Goal: Communication & Community: Ask a question

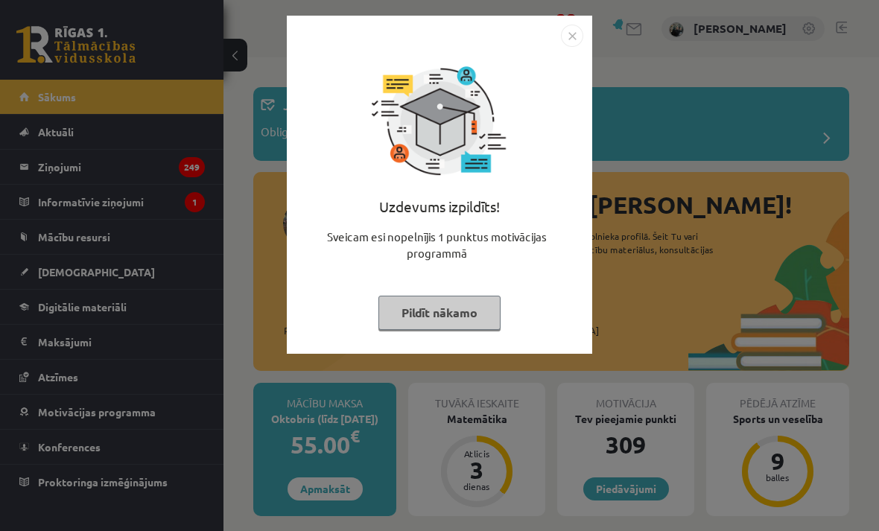
click at [557, 29] on div at bounding box center [440, 36] width 288 height 22
click at [562, 38] on img "Close" at bounding box center [572, 36] width 22 height 22
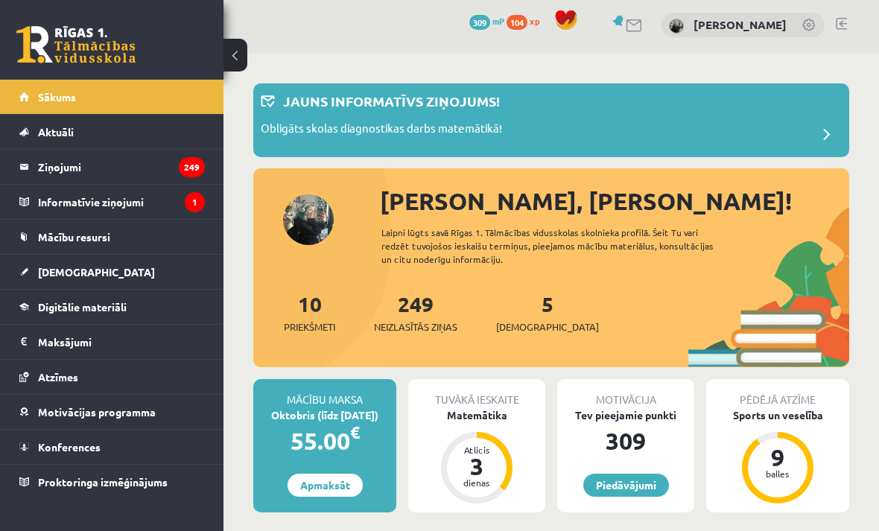
scroll to position [1, 0]
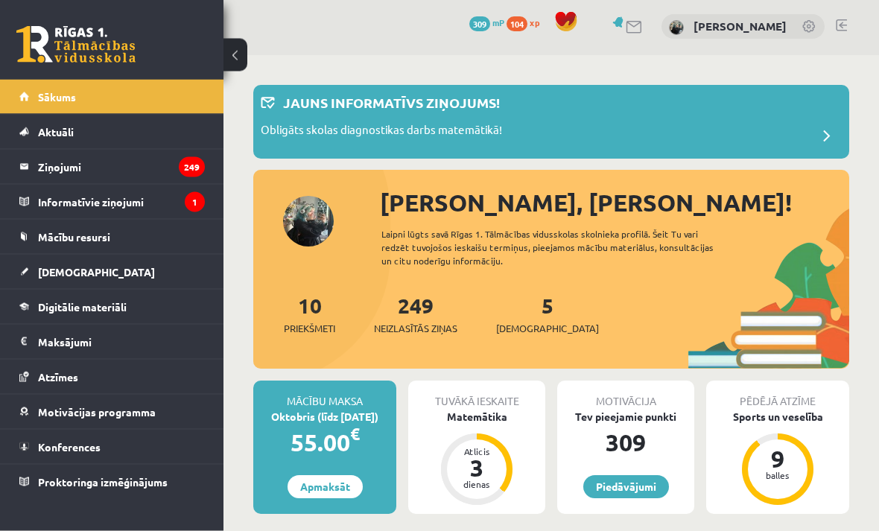
click at [429, 132] on p "Obligāts skolas diagnostikas darbs matemātikā!" at bounding box center [381, 132] width 241 height 21
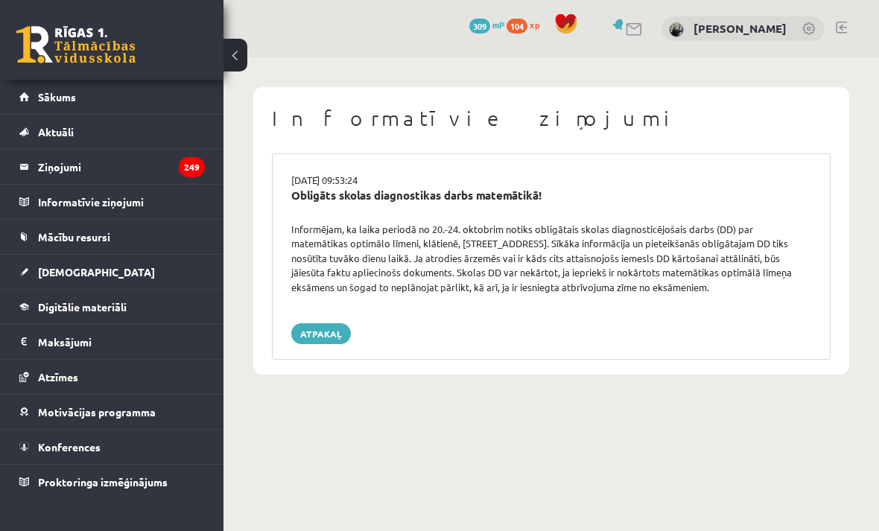
click at [174, 88] on link "Sākums" at bounding box center [112, 97] width 186 height 34
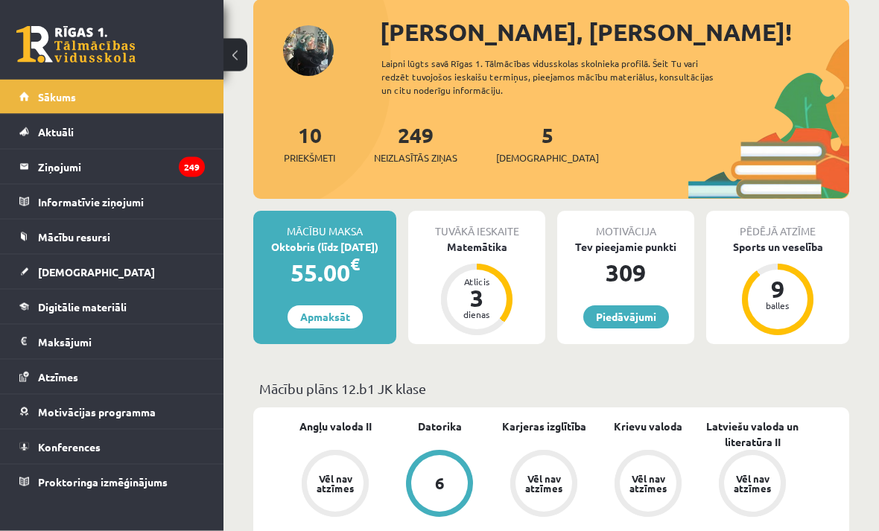
scroll to position [74, 0]
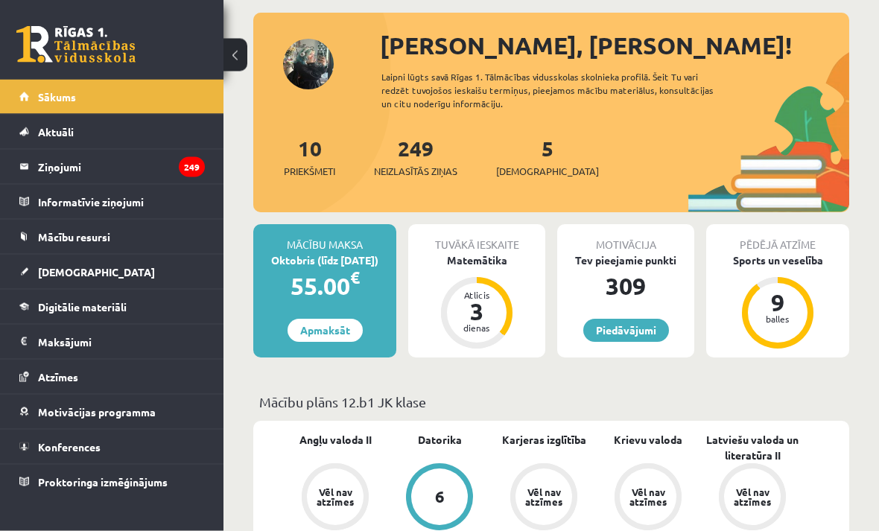
click at [489, 266] on div "Matemātika" at bounding box center [476, 261] width 137 height 16
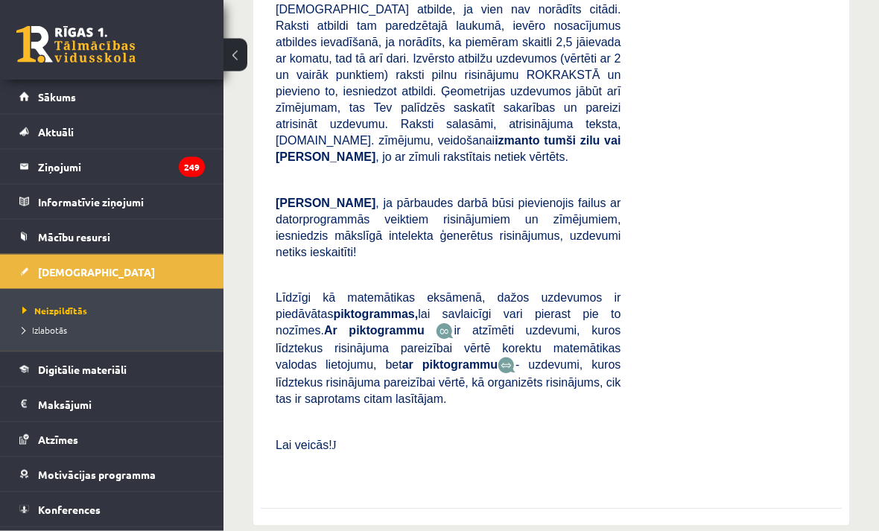
scroll to position [533, 0]
click at [139, 94] on link "Sākums" at bounding box center [112, 97] width 186 height 34
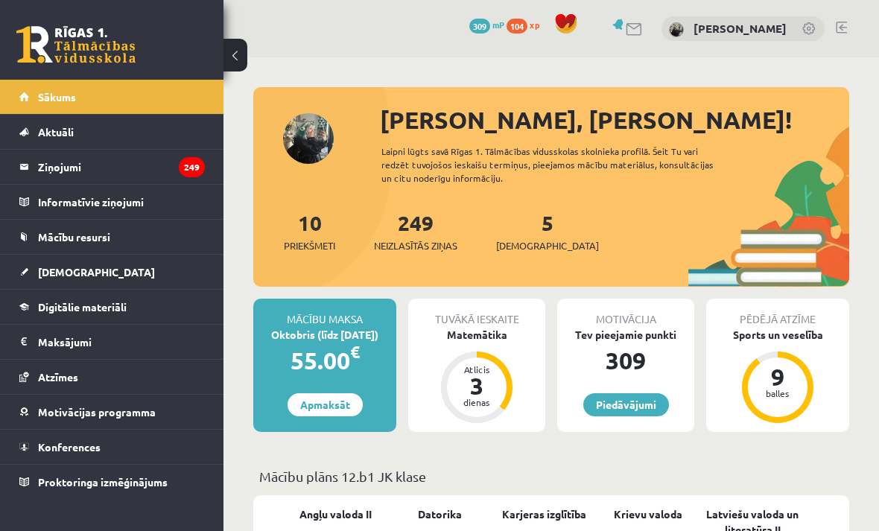
click at [159, 152] on legend "Ziņojumi 249" at bounding box center [121, 167] width 167 height 34
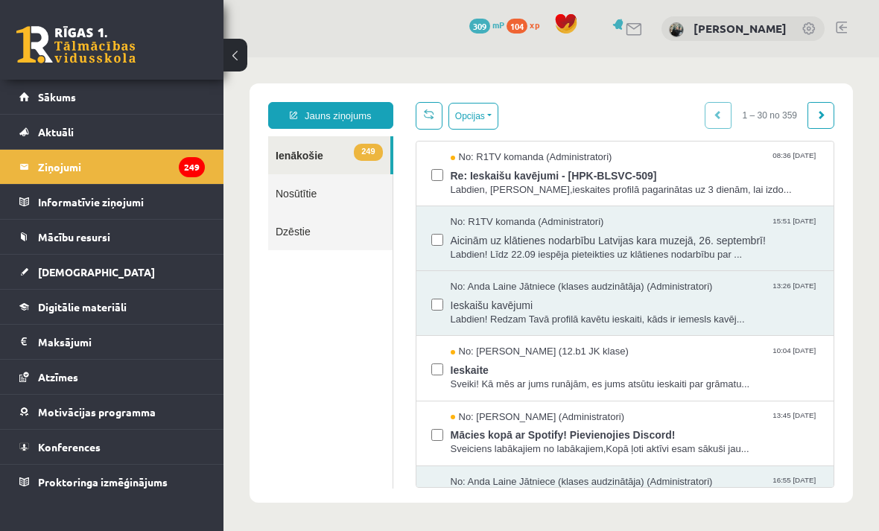
click at [657, 165] on span "Re: Ieskaišu kavējumi - [HPK-BLSVC-509]" at bounding box center [635, 174] width 369 height 19
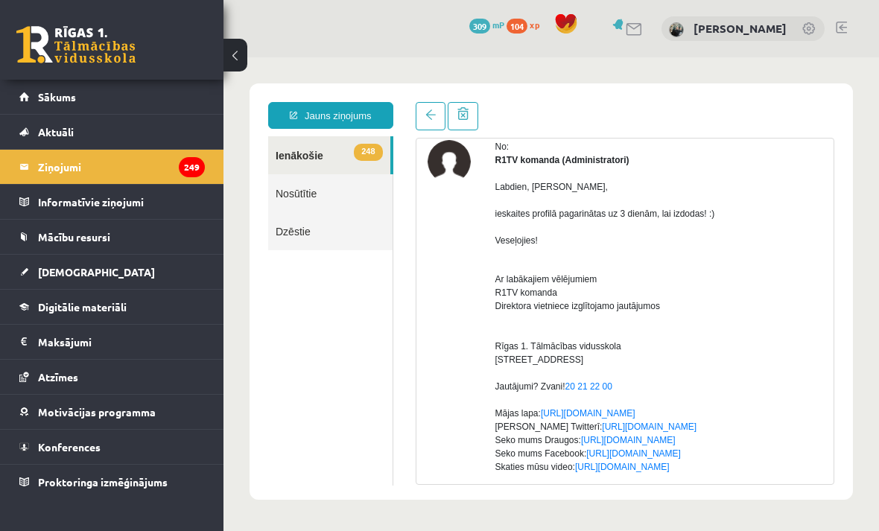
click at [426, 119] on span at bounding box center [430, 115] width 10 height 10
click at [423, 124] on link at bounding box center [431, 116] width 30 height 28
click at [435, 114] on span at bounding box center [430, 115] width 10 height 10
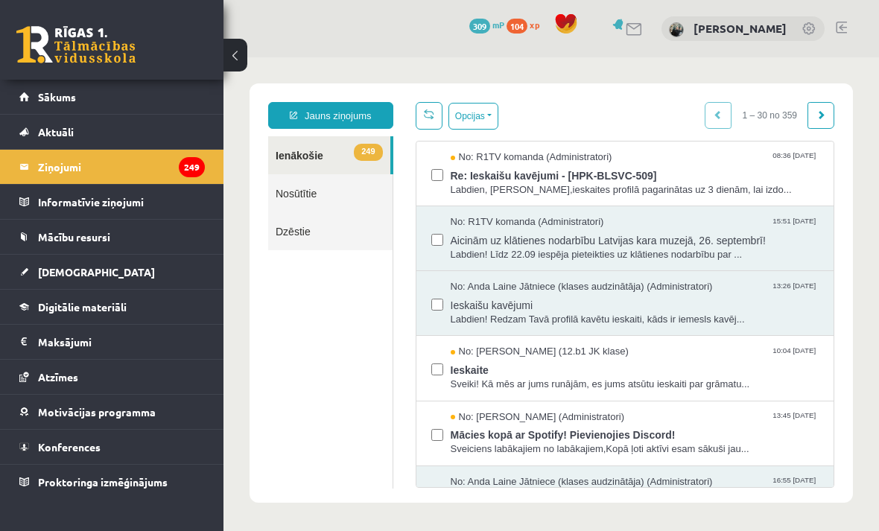
click at [39, 128] on span "Aktuāli" at bounding box center [56, 131] width 36 height 13
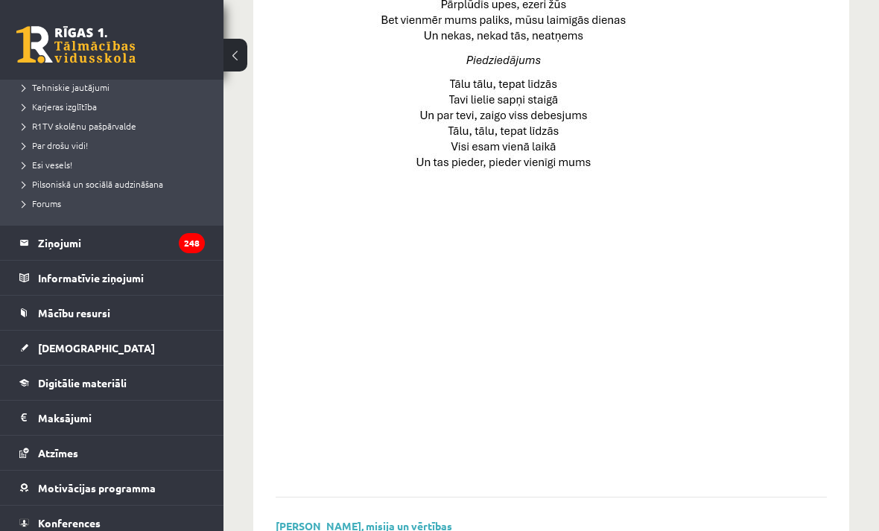
scroll to position [254, 0]
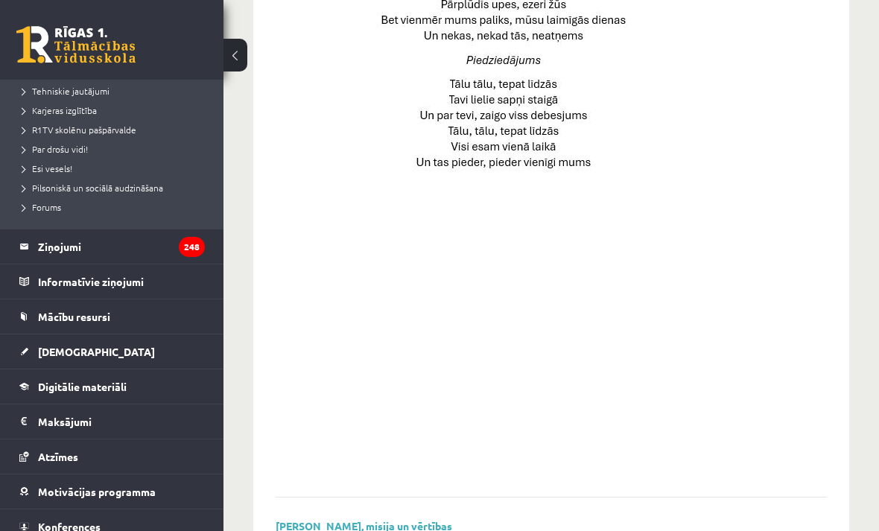
click at [39, 274] on legend "Informatīvie ziņojumi 0" at bounding box center [121, 281] width 167 height 34
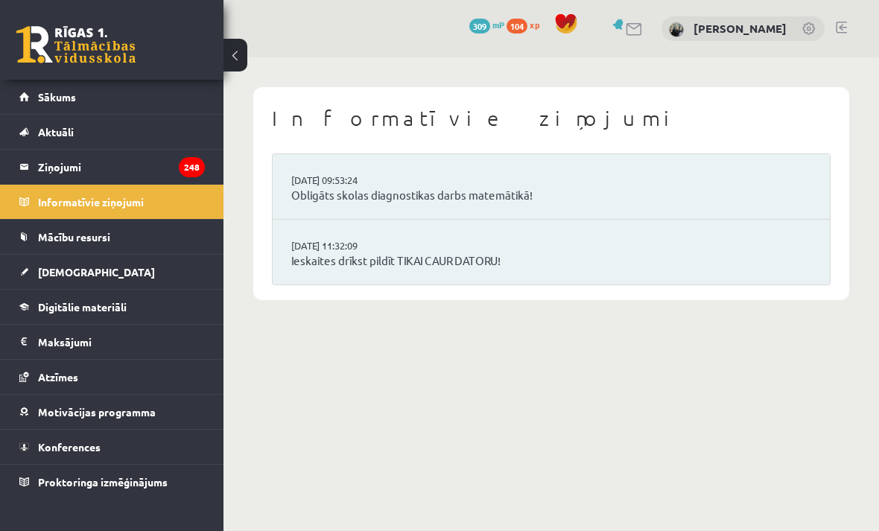
click at [39, 233] on span "Mācību resursi" at bounding box center [74, 236] width 72 height 13
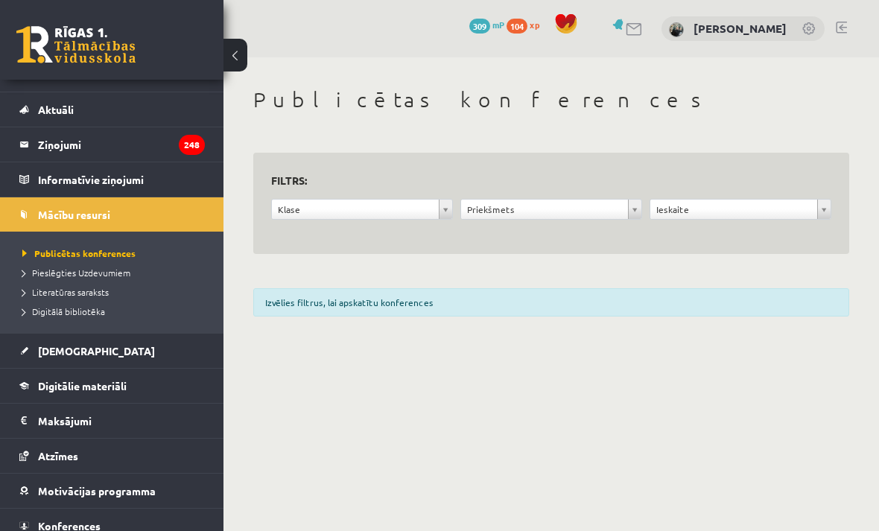
scroll to position [22, 0]
click at [49, 153] on legend "Ziņojumi 248" at bounding box center [121, 145] width 167 height 34
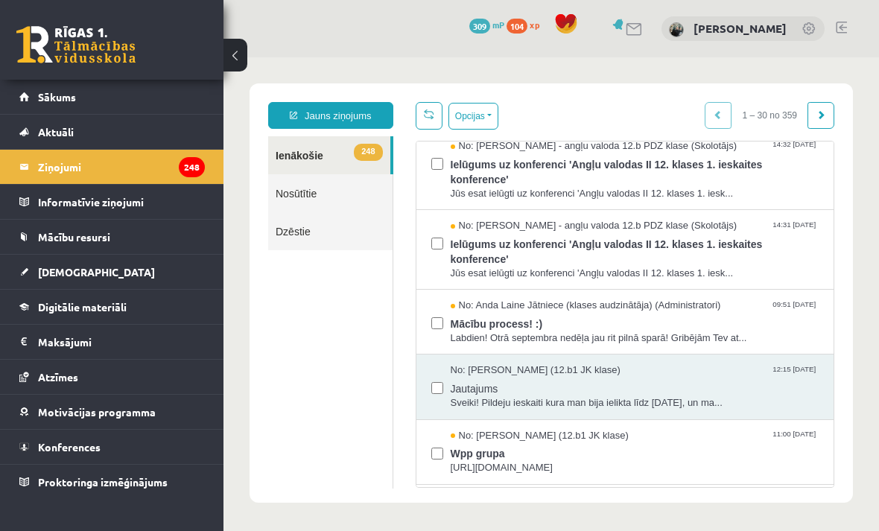
scroll to position [551, 0]
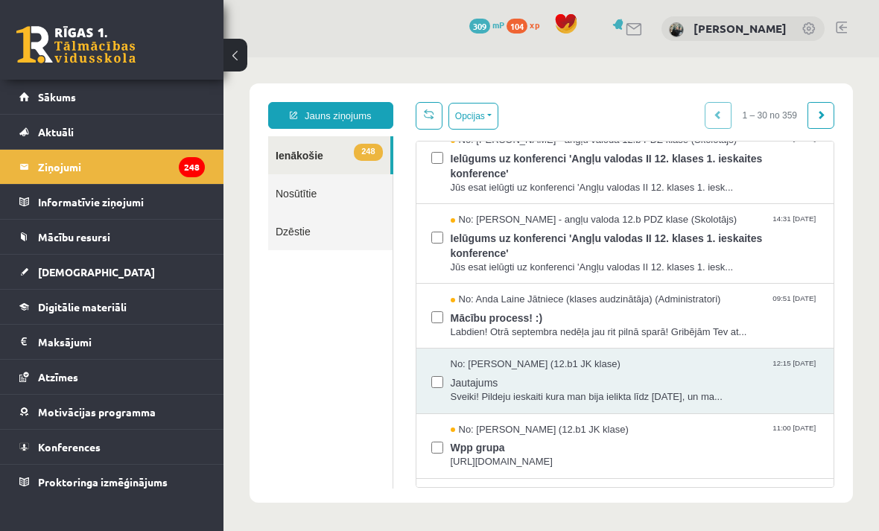
click at [509, 326] on span "Labdien! Otrā septembra nedēļa jau rit pilnā sparā! Gribējām Tev at..." at bounding box center [635, 333] width 369 height 14
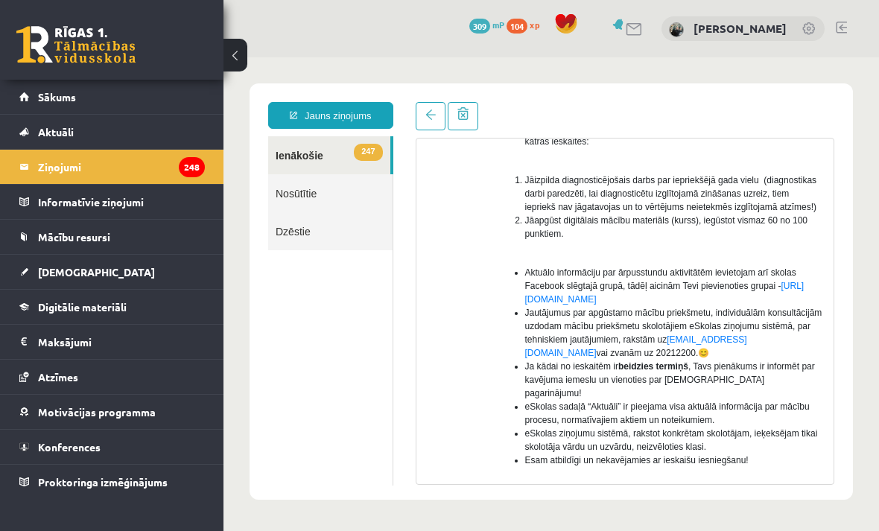
scroll to position [271, 0]
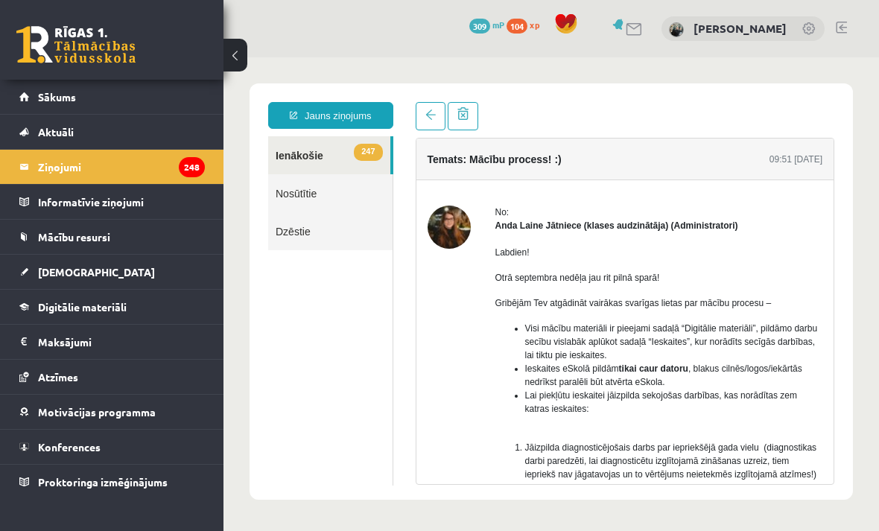
click at [431, 129] on link at bounding box center [431, 116] width 30 height 28
click at [436, 110] on link at bounding box center [431, 116] width 30 height 28
click at [427, 102] on link at bounding box center [431, 116] width 30 height 28
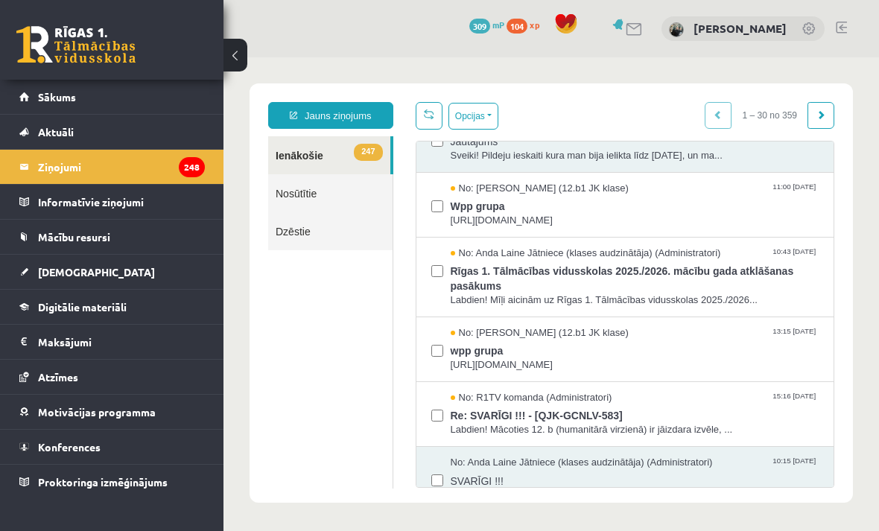
scroll to position [861, 0]
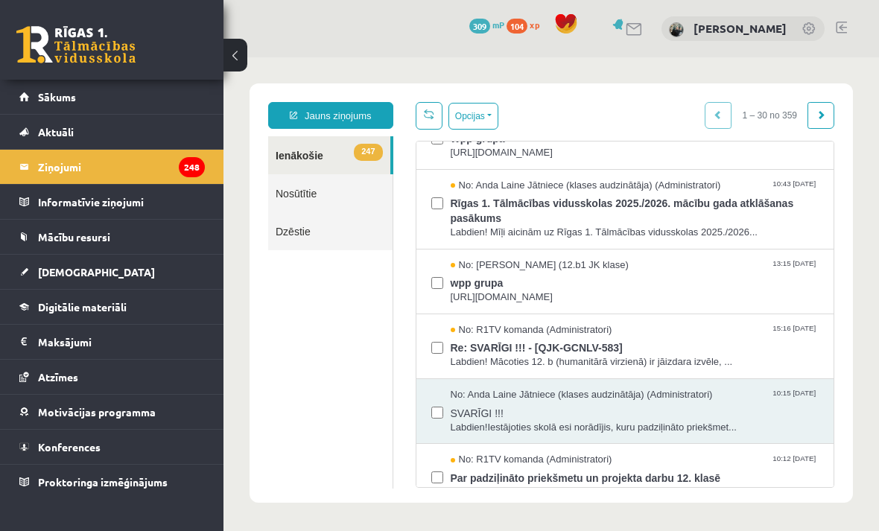
click at [362, 123] on link "Jauns ziņojums" at bounding box center [330, 115] width 125 height 27
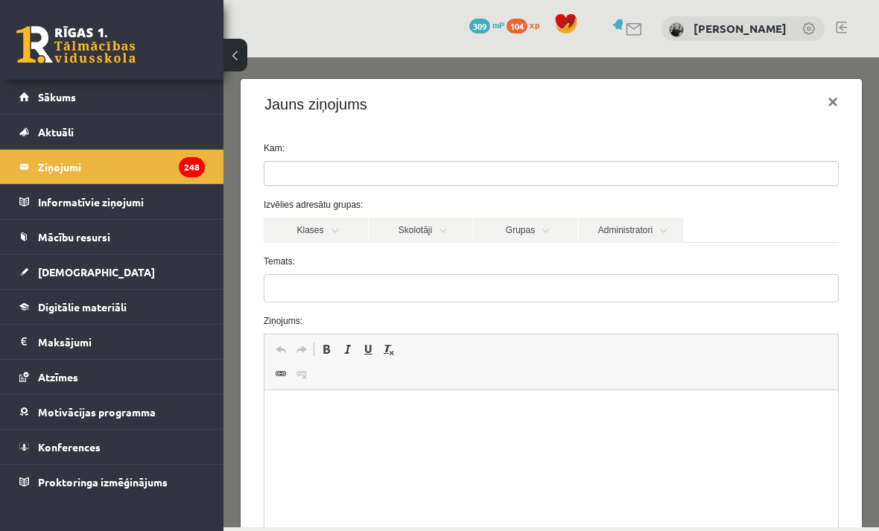
click at [589, 171] on ul at bounding box center [551, 174] width 574 height 24
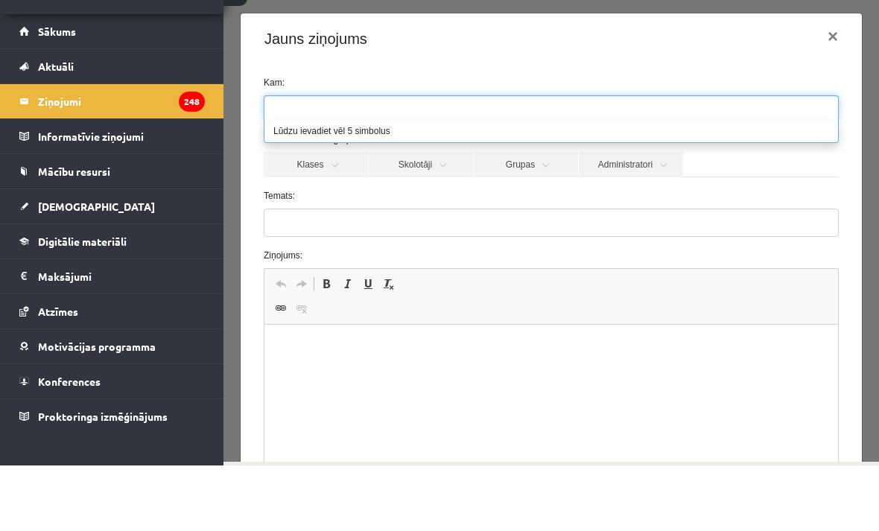
click at [446, 157] on link "Skolotāji" at bounding box center [421, 164] width 104 height 25
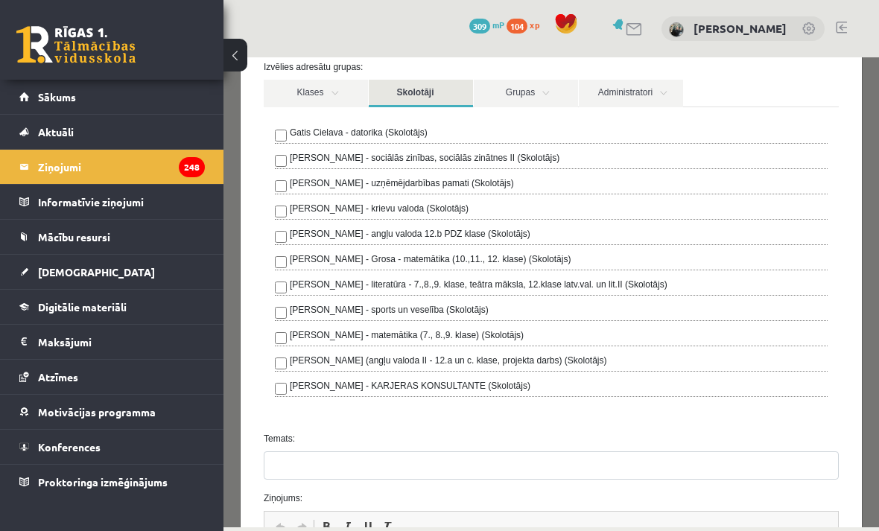
scroll to position [139, 0]
click at [658, 91] on link "Administratori" at bounding box center [631, 93] width 104 height 28
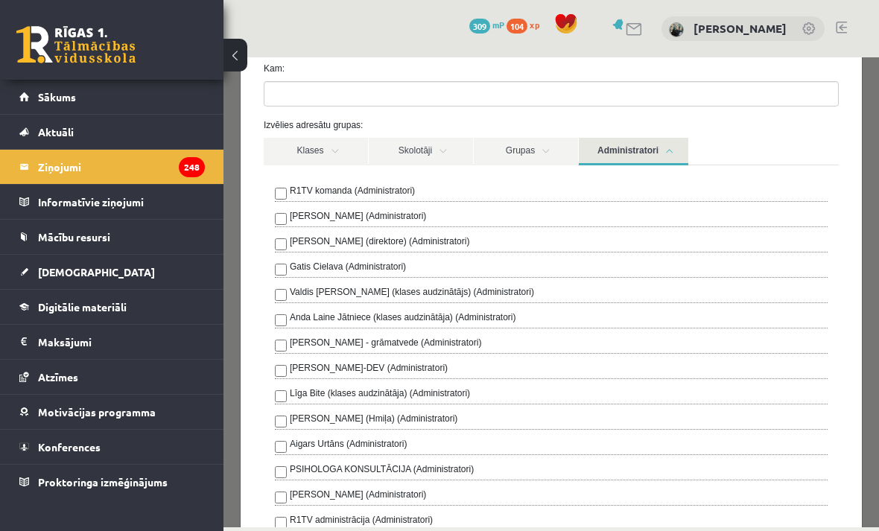
scroll to position [81, 0]
click at [62, 103] on link "Sākums" at bounding box center [112, 97] width 186 height 34
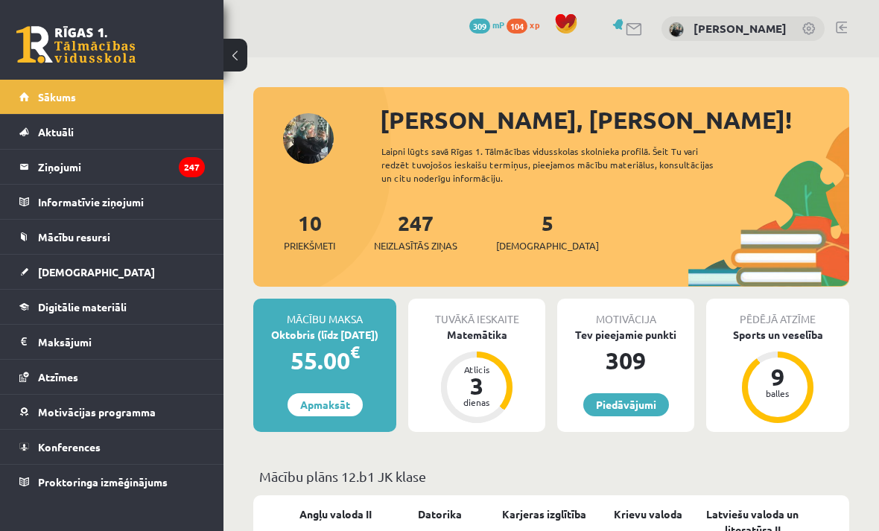
click at [48, 168] on legend "Ziņojumi 247" at bounding box center [121, 167] width 167 height 34
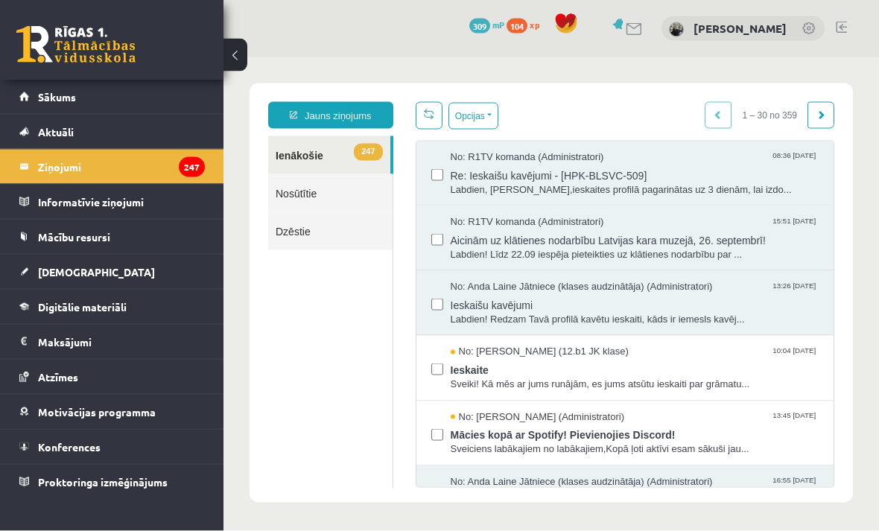
scroll to position [48, 0]
click at [51, 477] on span "Proktoringa izmēģinājums" at bounding box center [103, 481] width 130 height 13
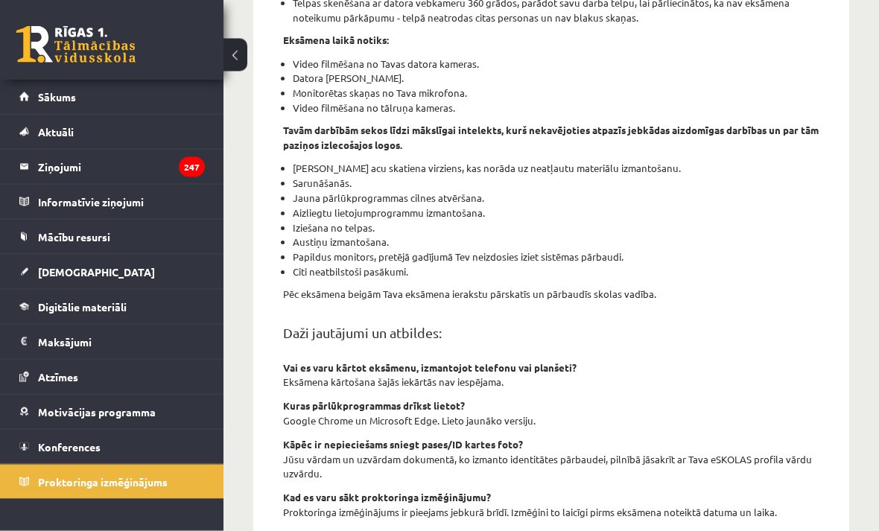
click at [134, 409] on span "Motivācijas programma" at bounding box center [97, 411] width 118 height 13
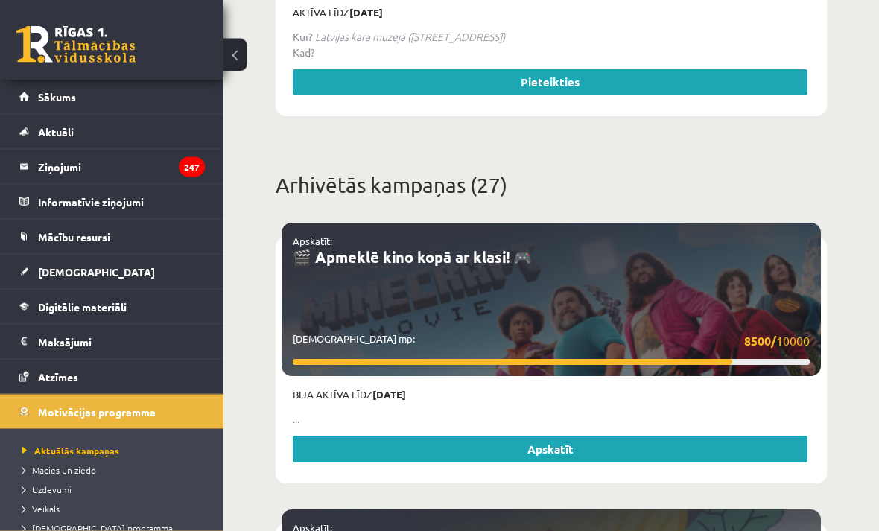
scroll to position [1248, 0]
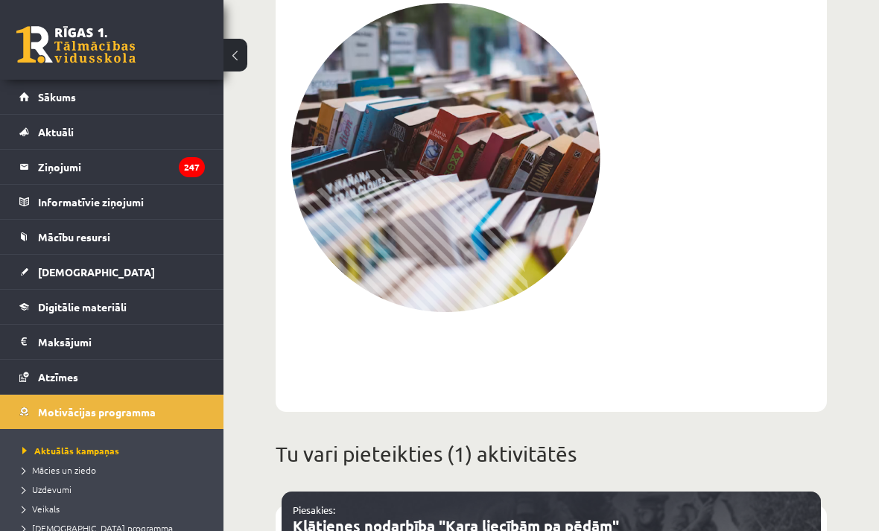
click at [539, 188] on img at bounding box center [446, 157] width 310 height 309
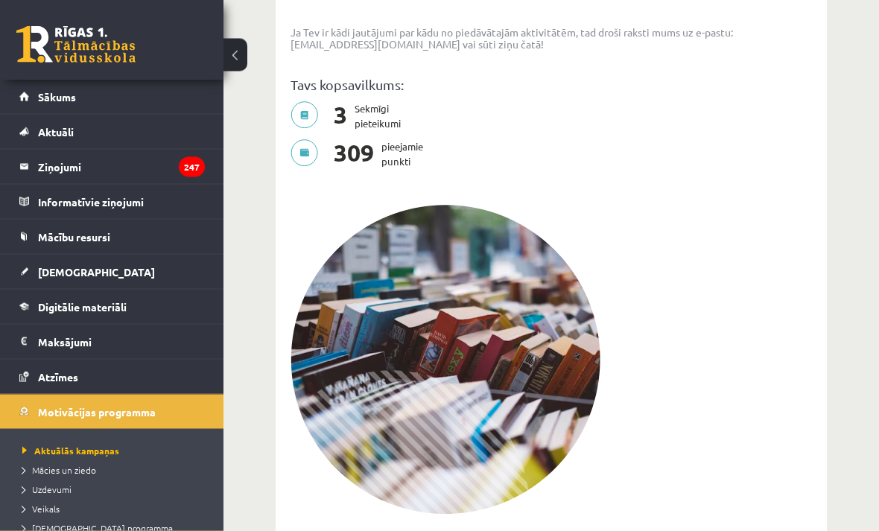
scroll to position [301, 0]
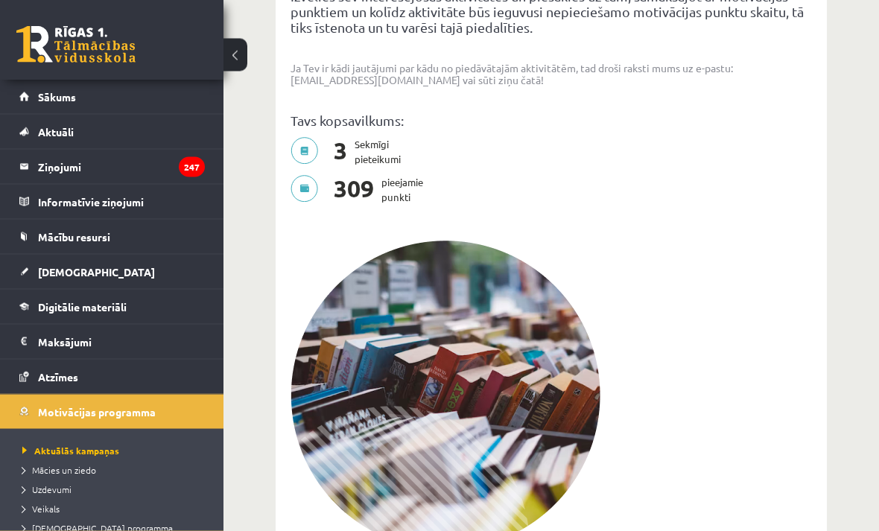
click at [350, 153] on span "3" at bounding box center [340, 153] width 28 height 30
click at [343, 117] on p "Tavs kopsavilkums:" at bounding box center [552, 121] width 522 height 16
click at [318, 140] on p "3 Sekmīgi pieteikumi" at bounding box center [350, 153] width 119 height 30
click at [308, 141] on p "3 Sekmīgi pieteikumi" at bounding box center [350, 153] width 119 height 30
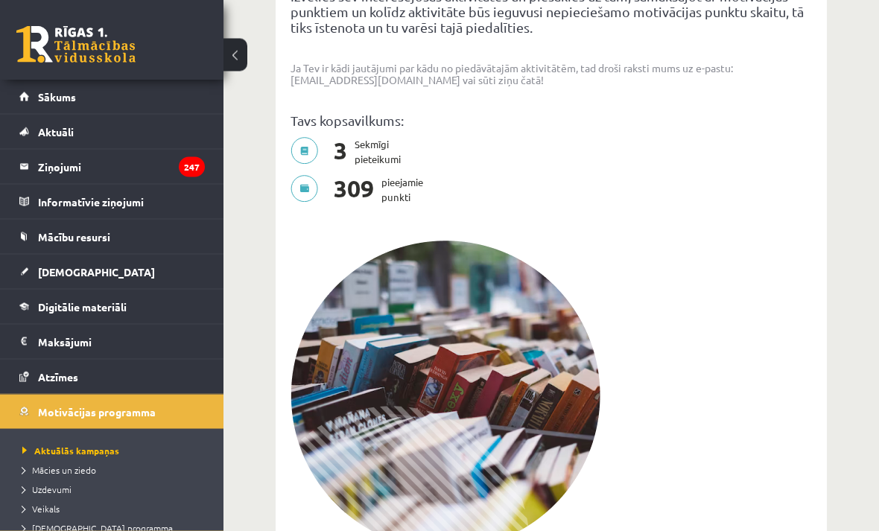
click at [370, 140] on p "3 Sekmīgi pieteikumi" at bounding box center [350, 153] width 119 height 30
click at [60, 370] on span "Atzīmes" at bounding box center [58, 376] width 40 height 13
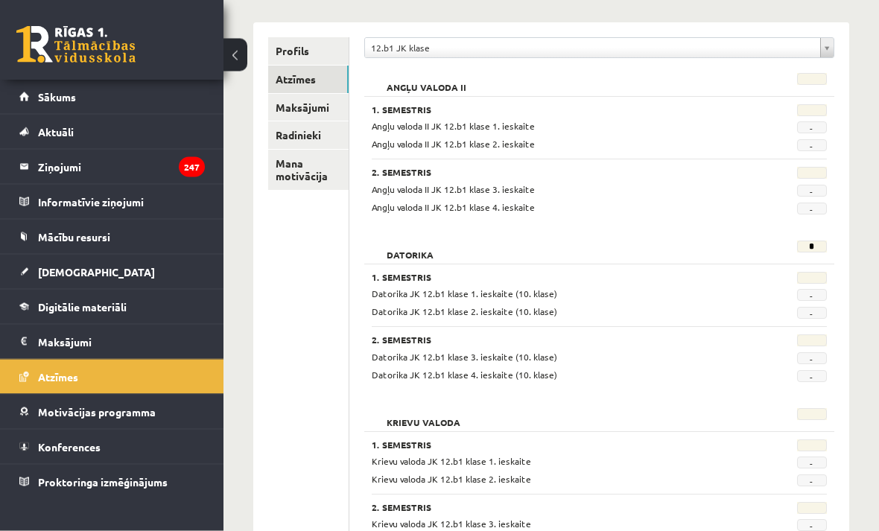
scroll to position [162, 0]
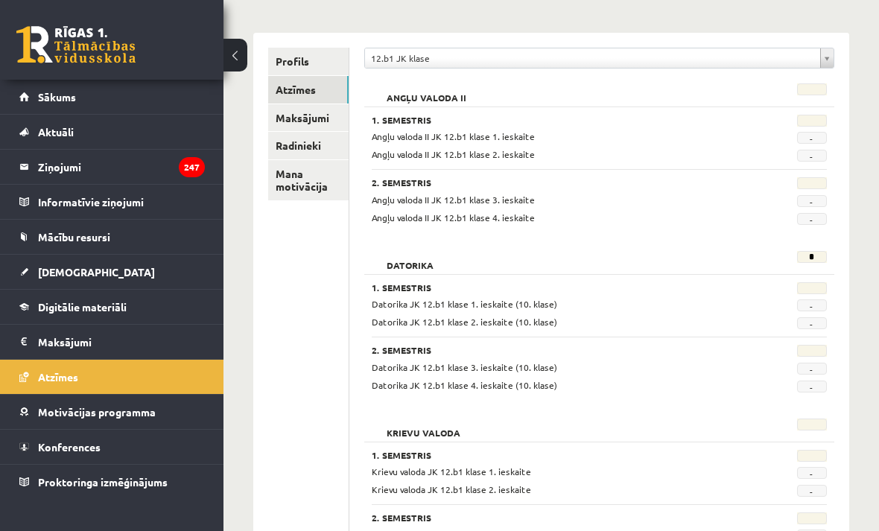
click at [326, 118] on link "Maksājumi" at bounding box center [308, 118] width 80 height 28
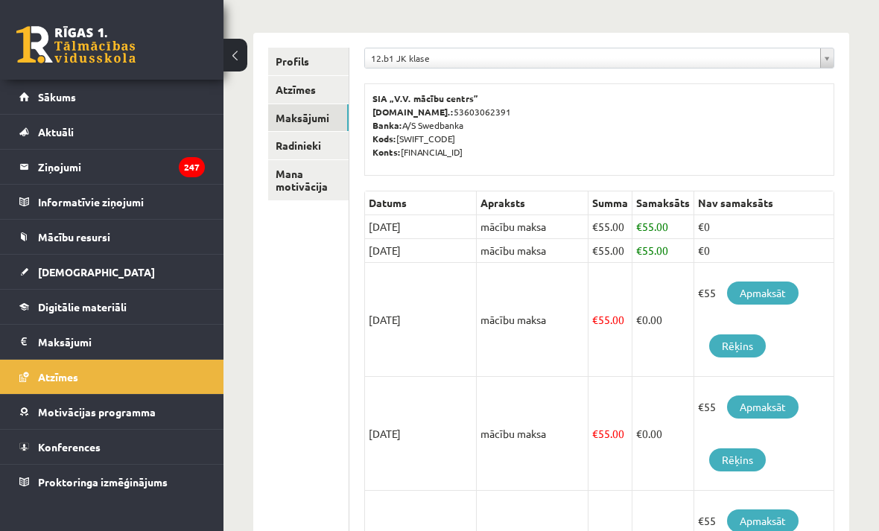
click at [322, 148] on link "Radinieki" at bounding box center [308, 146] width 80 height 28
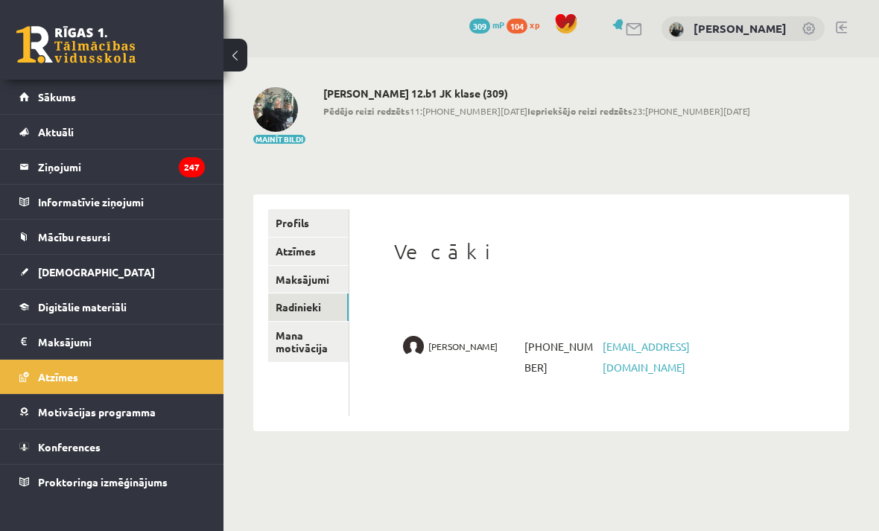
click at [310, 331] on link "Mana motivācija" at bounding box center [308, 342] width 80 height 40
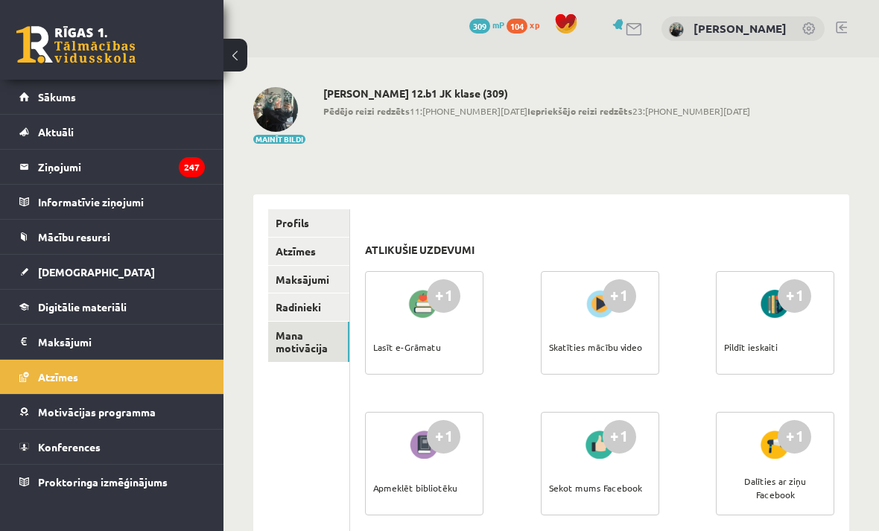
click at [319, 218] on link "Profils" at bounding box center [308, 223] width 81 height 28
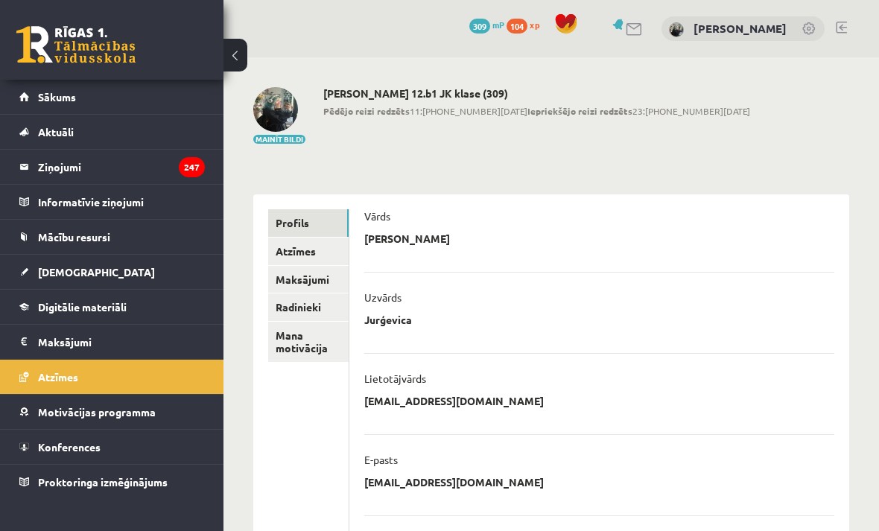
click at [320, 336] on link "Mana motivācija" at bounding box center [308, 342] width 80 height 40
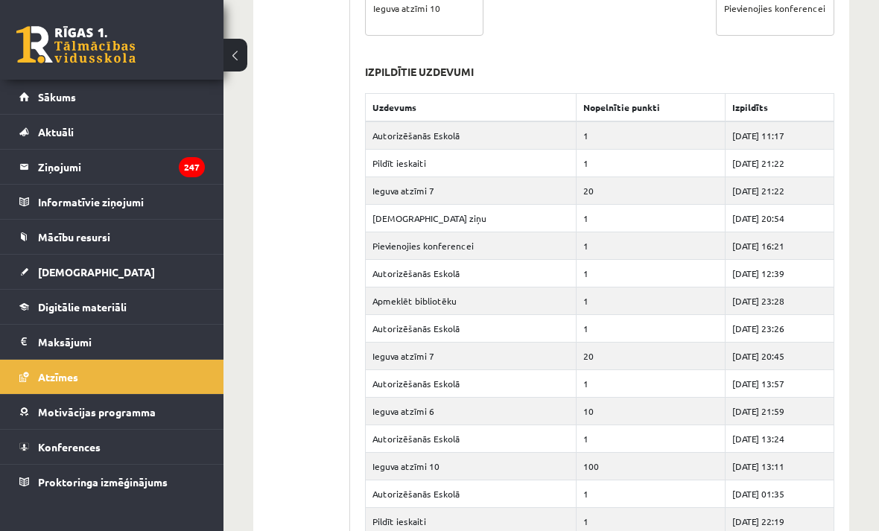
click at [51, 349] on legend "Maksājumi 0" at bounding box center [121, 342] width 167 height 34
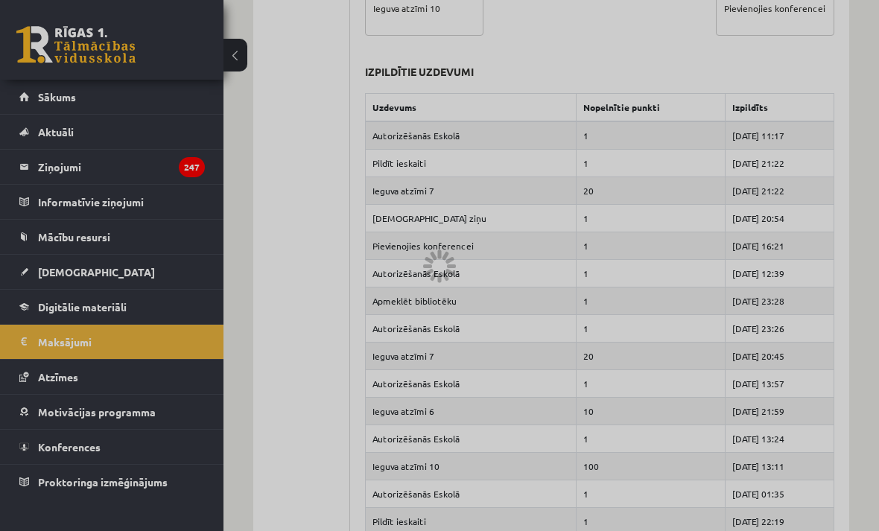
scroll to position [863, 0]
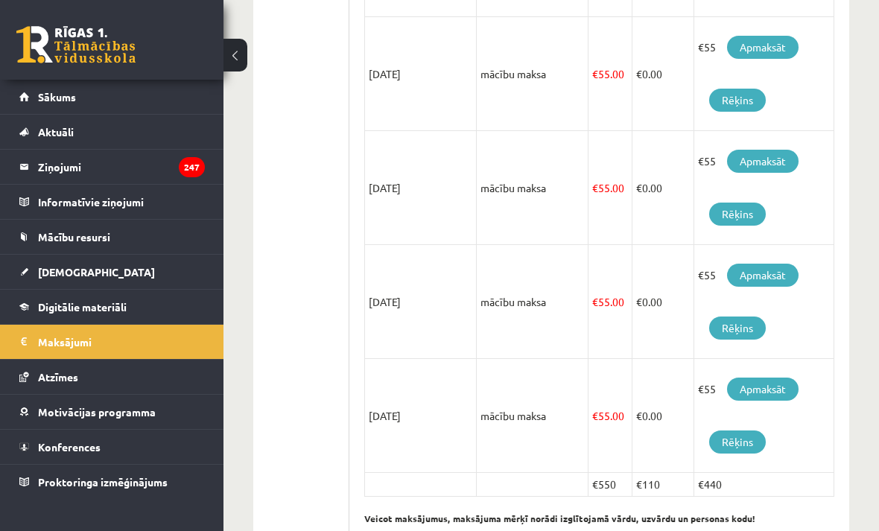
click at [55, 315] on link "Digitālie materiāli" at bounding box center [112, 307] width 186 height 34
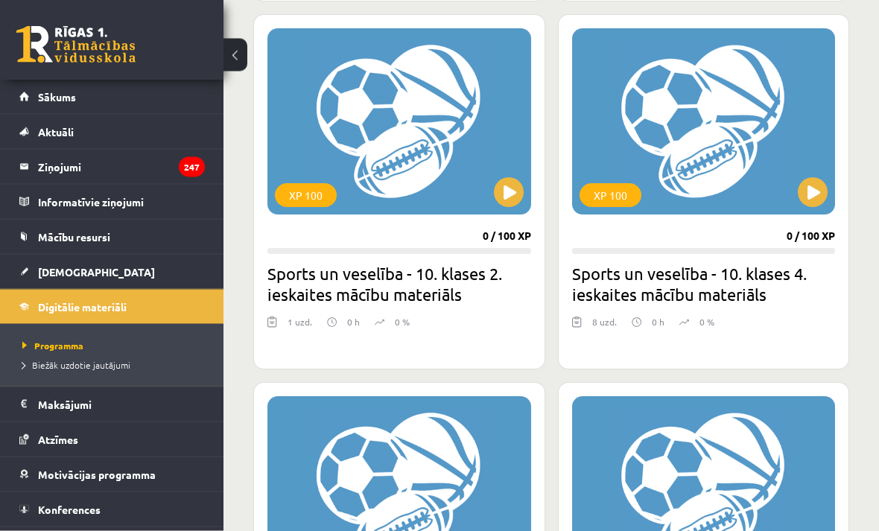
scroll to position [883, 0]
click at [46, 364] on span "Biežāk uzdotie jautājumi" at bounding box center [76, 365] width 108 height 12
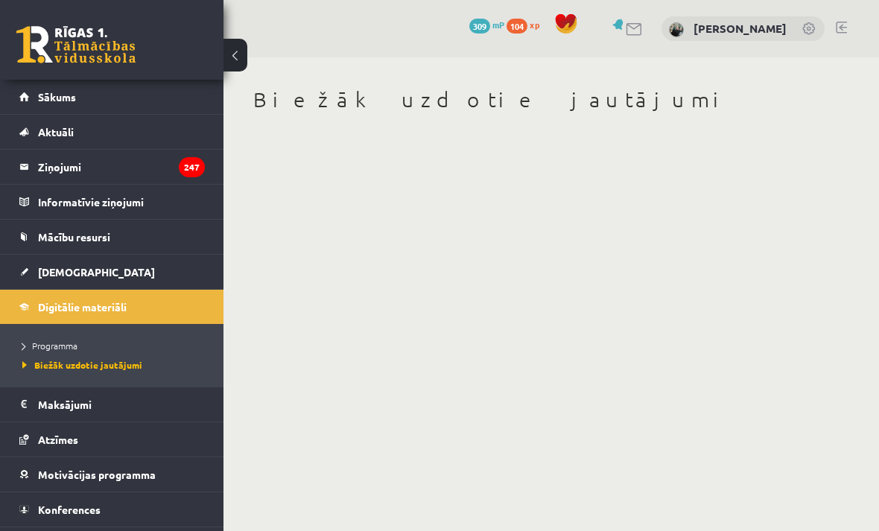
click at [78, 351] on link "Programma" at bounding box center [115, 345] width 186 height 13
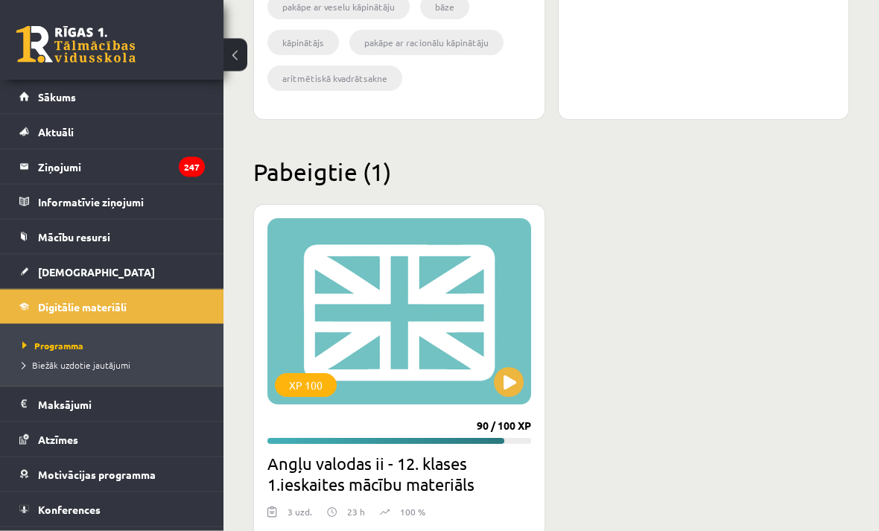
scroll to position [2563, 0]
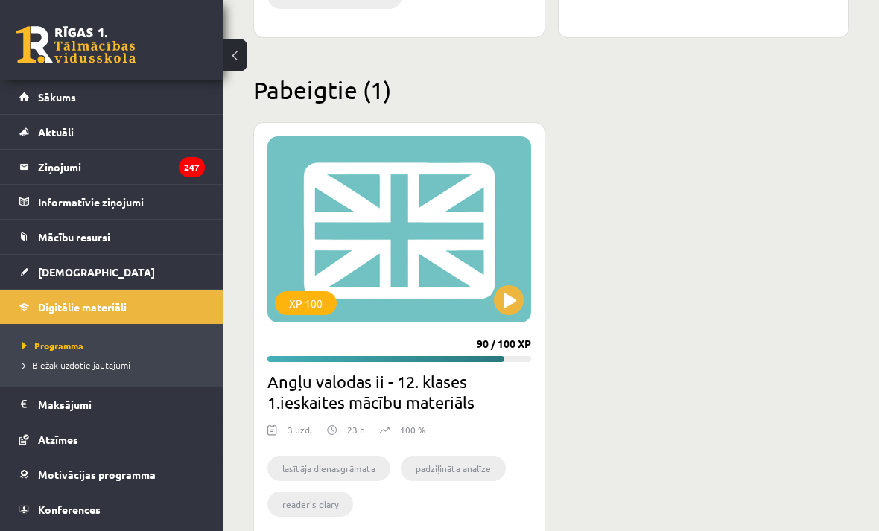
click at [157, 270] on link "[DEMOGRAPHIC_DATA]" at bounding box center [112, 272] width 186 height 34
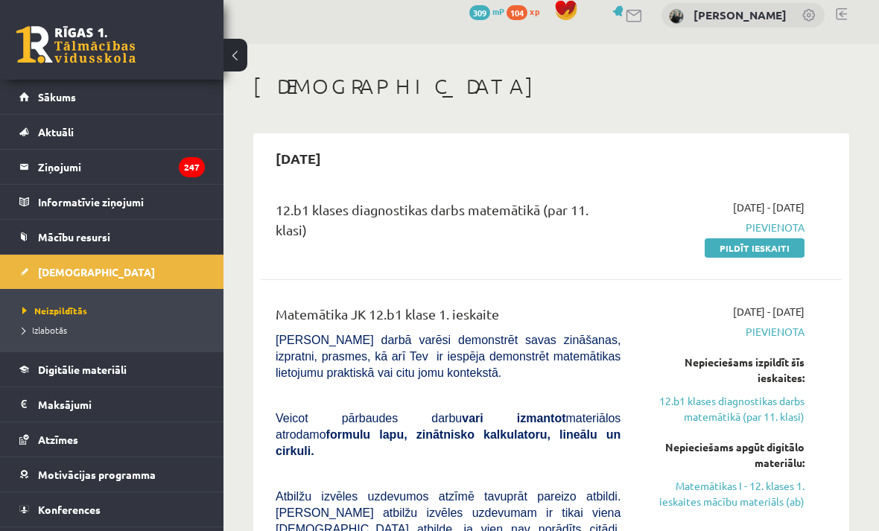
scroll to position [39, 0]
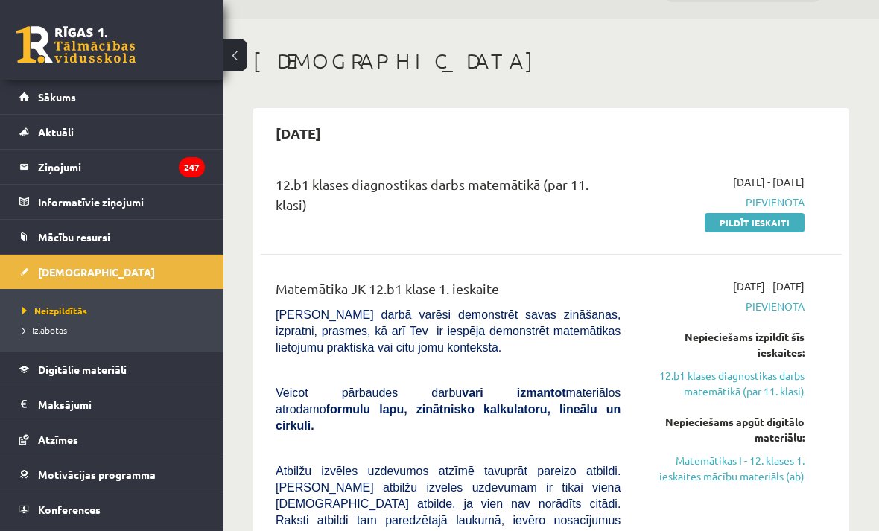
click at [72, 334] on link "Izlabotās" at bounding box center [115, 329] width 186 height 13
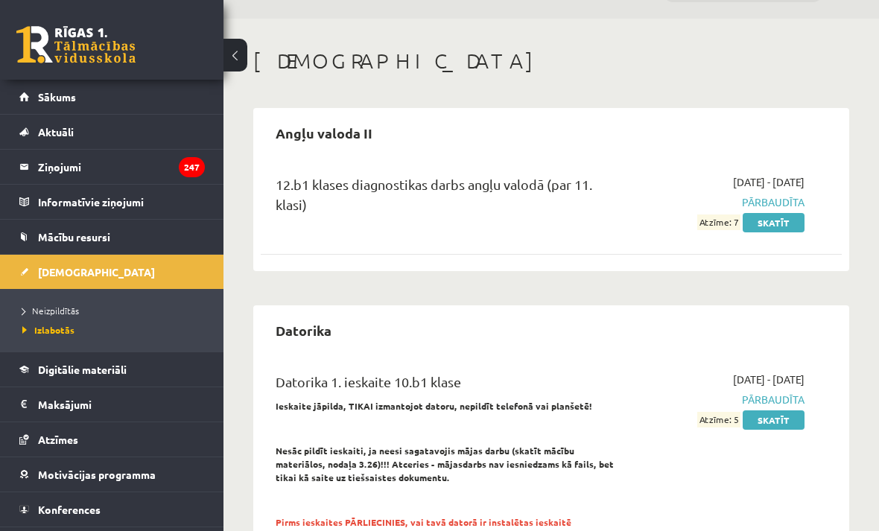
click at [144, 234] on link "Mācību resursi" at bounding box center [112, 237] width 186 height 34
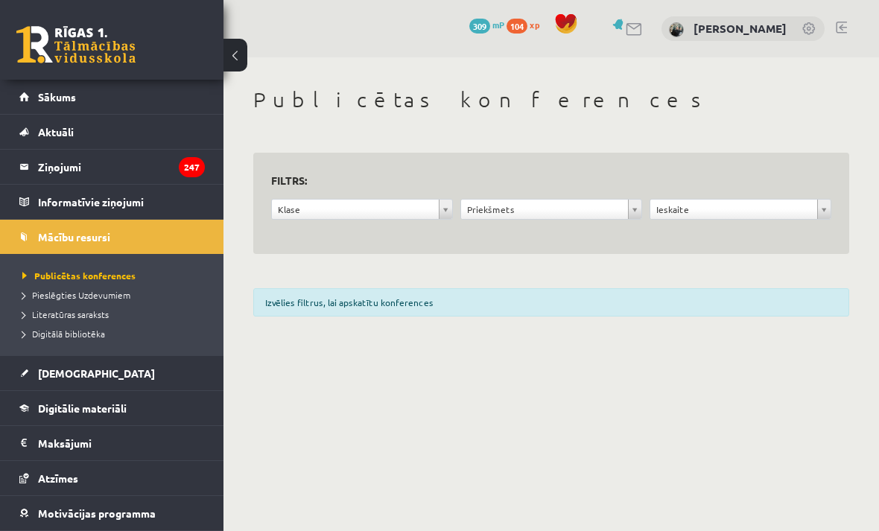
click at [100, 299] on span "Pieslēgties Uzdevumiem" at bounding box center [76, 295] width 108 height 12
click at [165, 182] on legend "Ziņojumi 247" at bounding box center [121, 167] width 167 height 34
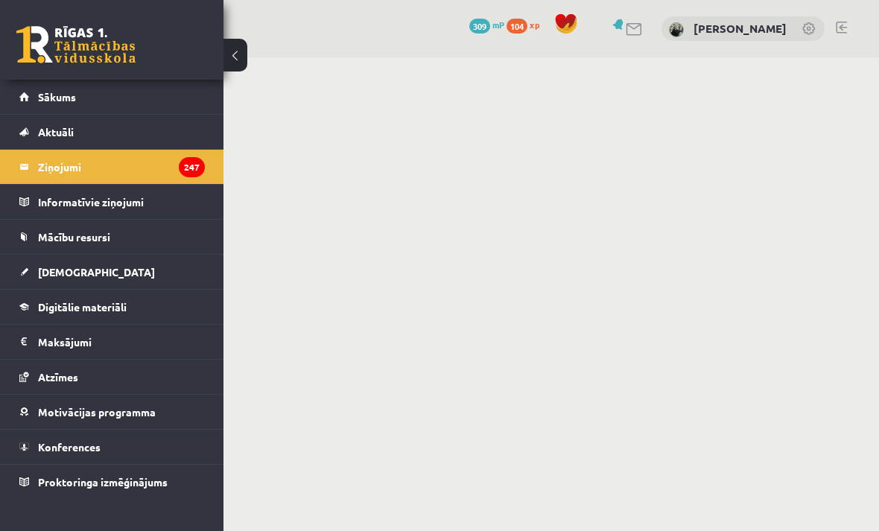
click at [145, 203] on legend "Informatīvie ziņojumi 0" at bounding box center [121, 202] width 167 height 34
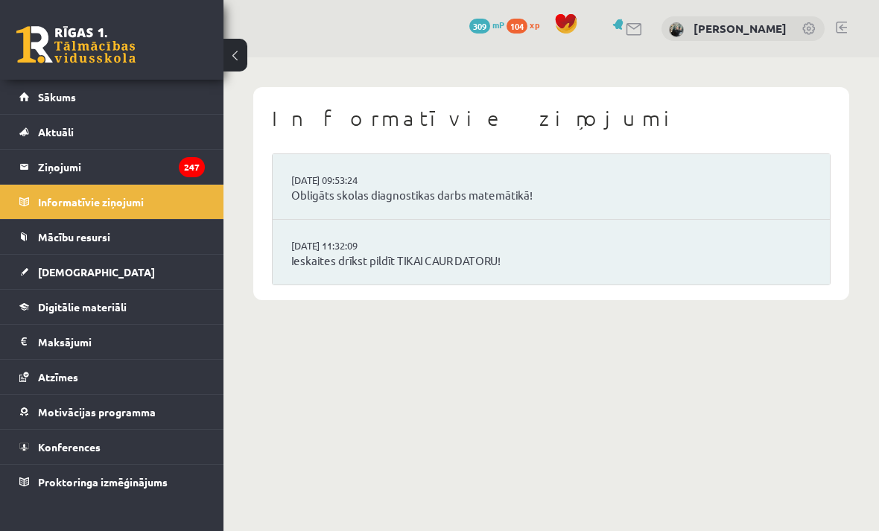
click at [479, 253] on link "Ieskaites drīkst pildīt TIKAI CAUR DATORU!" at bounding box center [551, 261] width 520 height 17
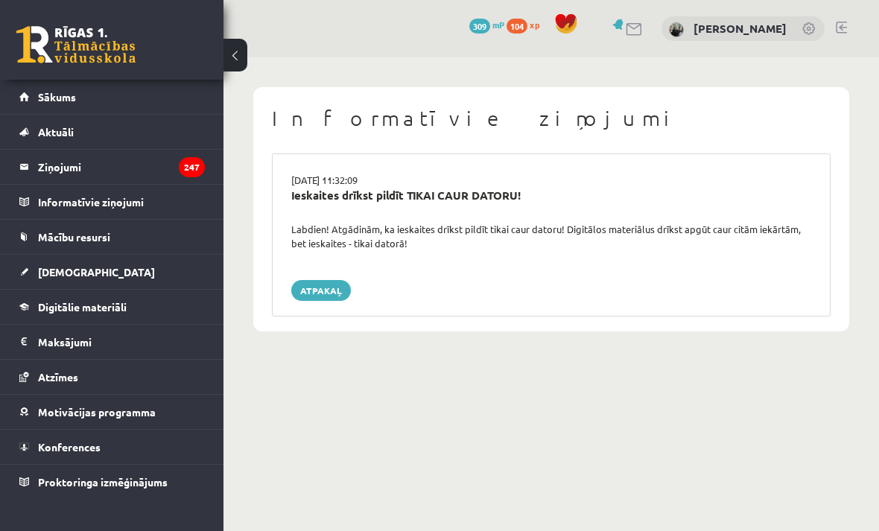
click at [329, 269] on div "[DATE] 11:32:09 Ieskaites drīkst pildīt TIKAI CAUR DATORU! Labdien! Atgādinām, …" at bounding box center [551, 234] width 559 height 163
click at [334, 287] on link "Atpakaļ" at bounding box center [321, 290] width 60 height 21
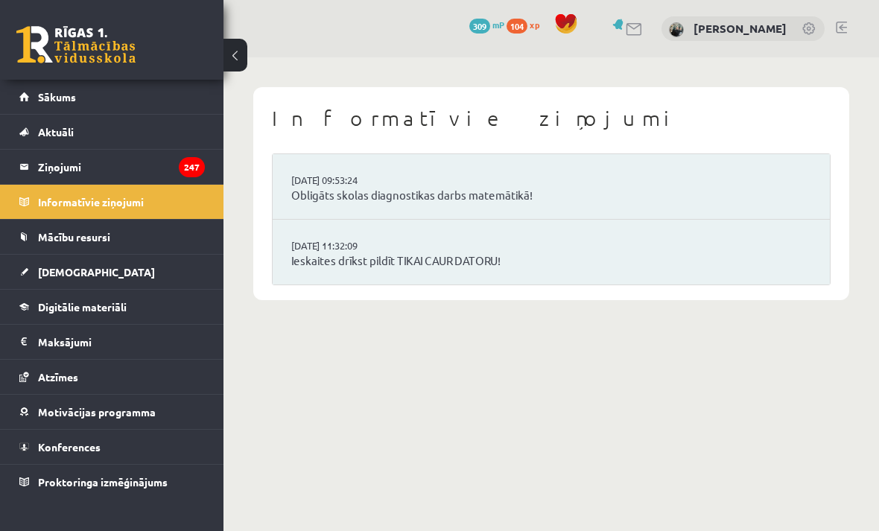
click at [165, 171] on legend "Ziņojumi 247" at bounding box center [121, 167] width 167 height 34
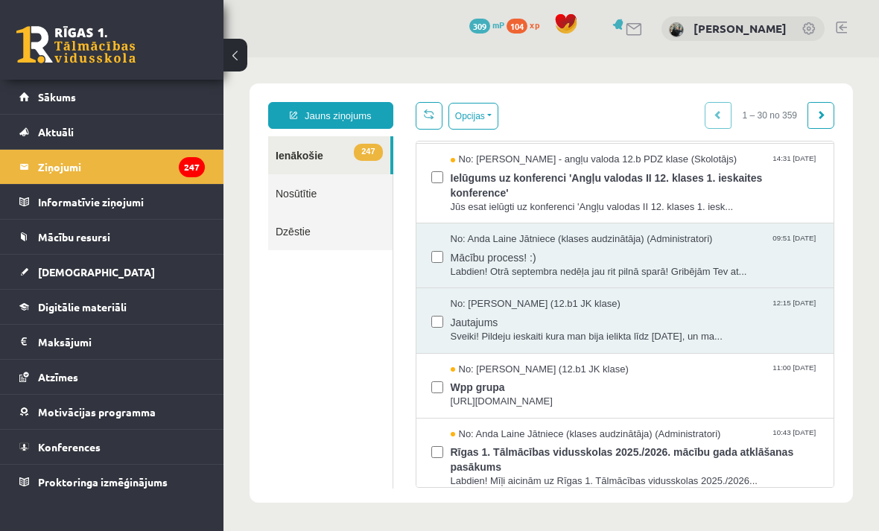
scroll to position [613, 0]
click at [649, 267] on span "Labdien! Otrā septembra nedēļa jau rit pilnā sparā! Gribējām Tev at..." at bounding box center [635, 271] width 369 height 14
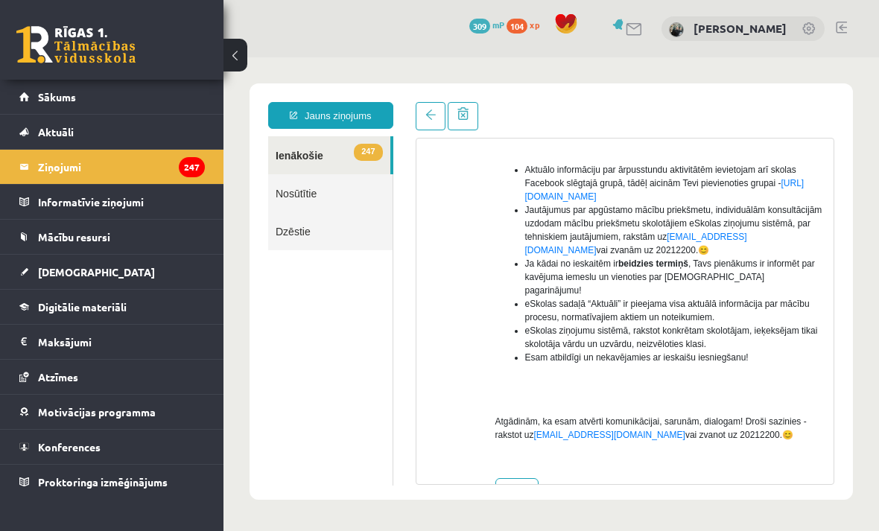
scroll to position [369, 0]
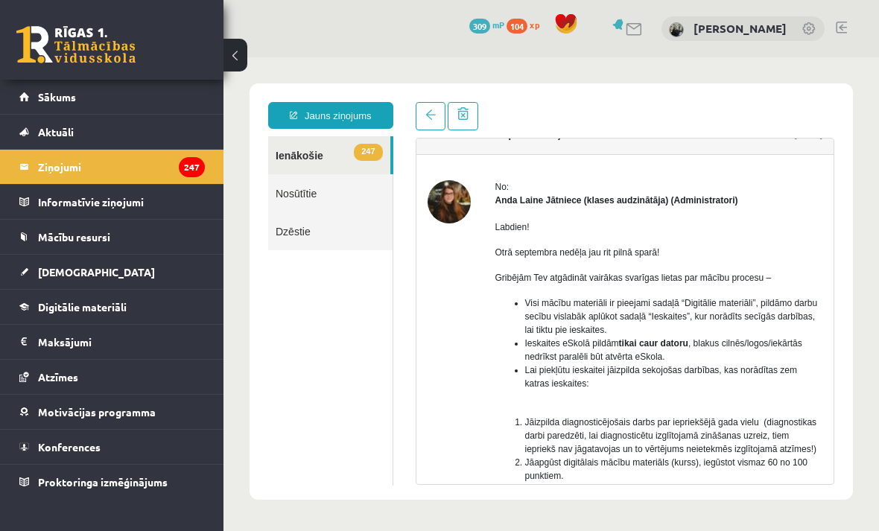
click at [430, 119] on span at bounding box center [430, 115] width 10 height 10
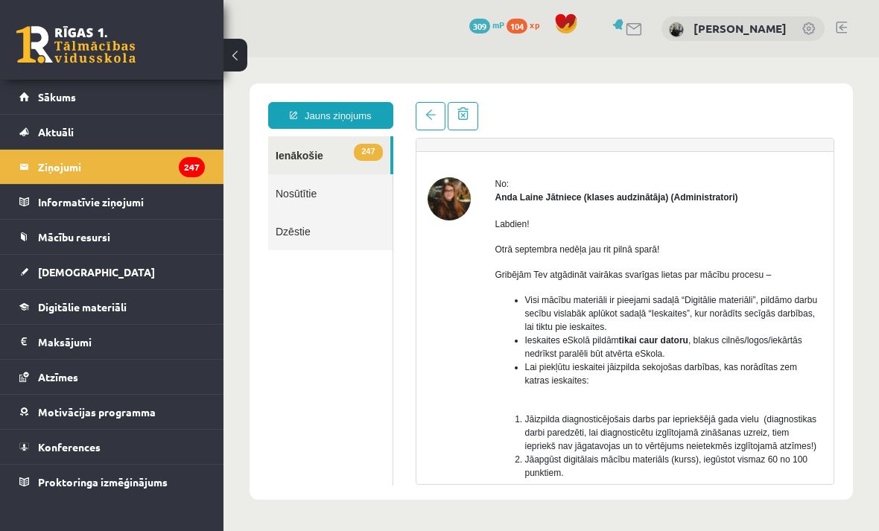
scroll to position [29, 0]
click at [430, 115] on span at bounding box center [430, 115] width 10 height 10
click at [424, 120] on link at bounding box center [431, 116] width 30 height 28
click at [422, 121] on link at bounding box center [431, 116] width 30 height 28
click at [422, 110] on link at bounding box center [431, 116] width 30 height 28
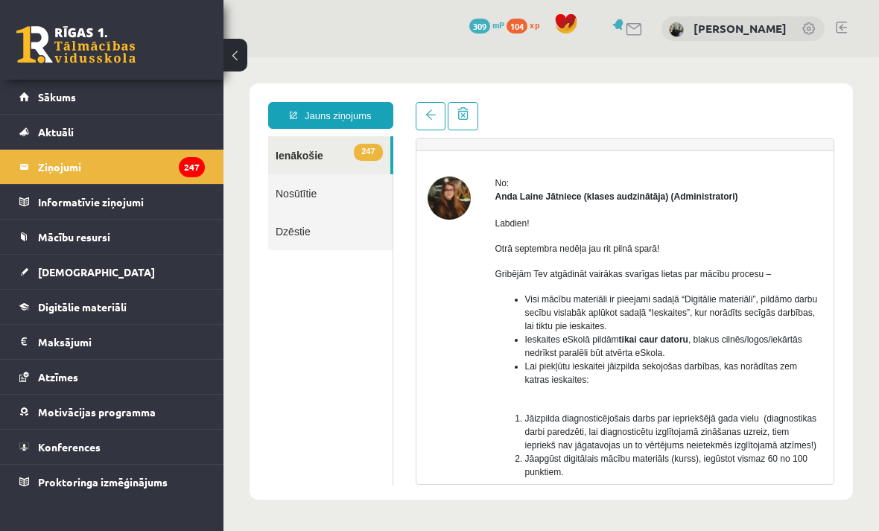
click at [343, 190] on link "Nosūtītie" at bounding box center [330, 193] width 124 height 38
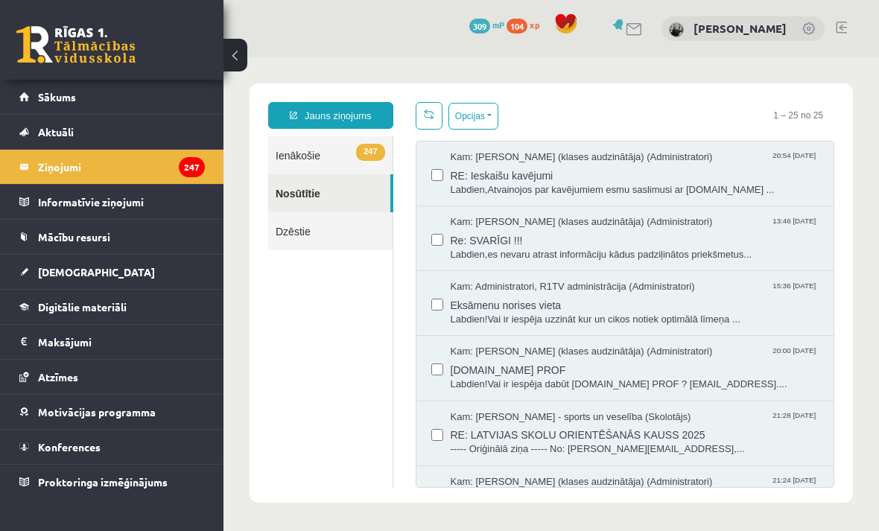
click at [427, 107] on link at bounding box center [429, 116] width 27 height 28
click at [630, 112] on div "Opcijas Atzīmēt visus ziņojumus Atcelt izvēlētos Atzīmēt visus kā lasītus Atzīm…" at bounding box center [625, 116] width 419 height 28
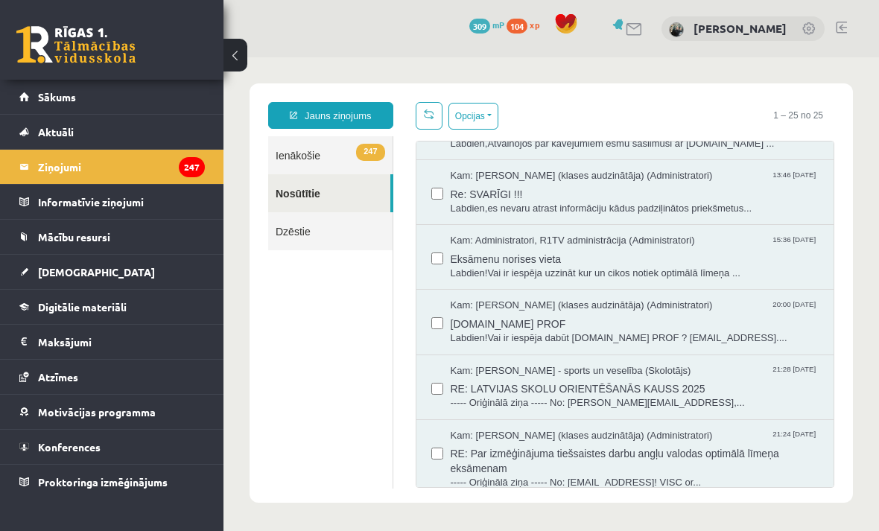
scroll to position [45, 0]
click at [513, 320] on span "uzdevumi.lv PROF" at bounding box center [635, 323] width 369 height 19
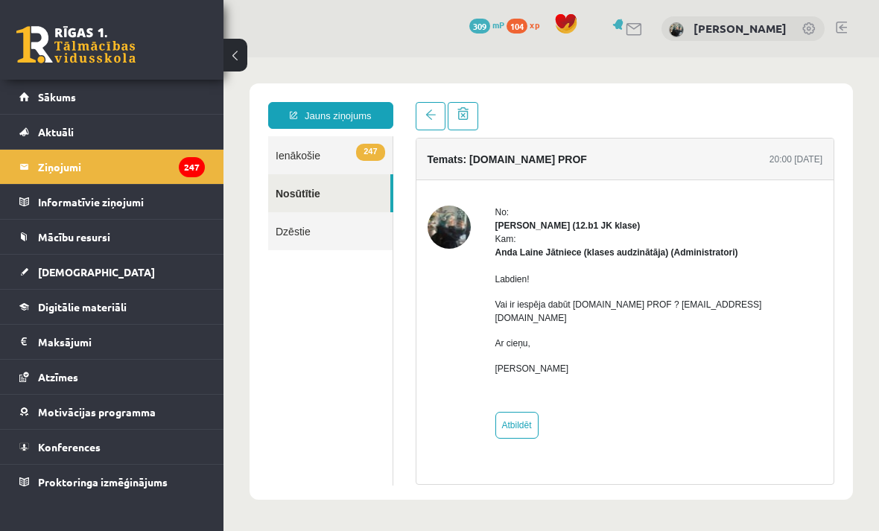
scroll to position [0, 0]
click at [424, 127] on link at bounding box center [431, 116] width 30 height 28
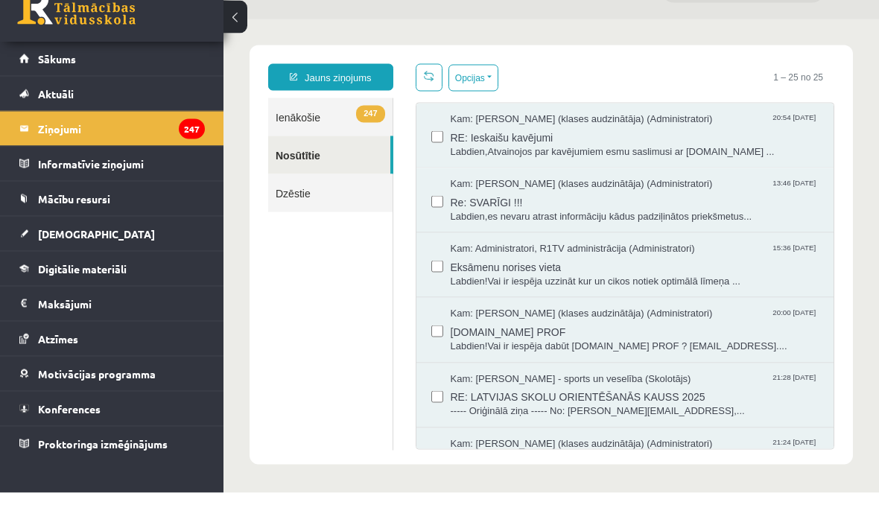
scroll to position [48, 0]
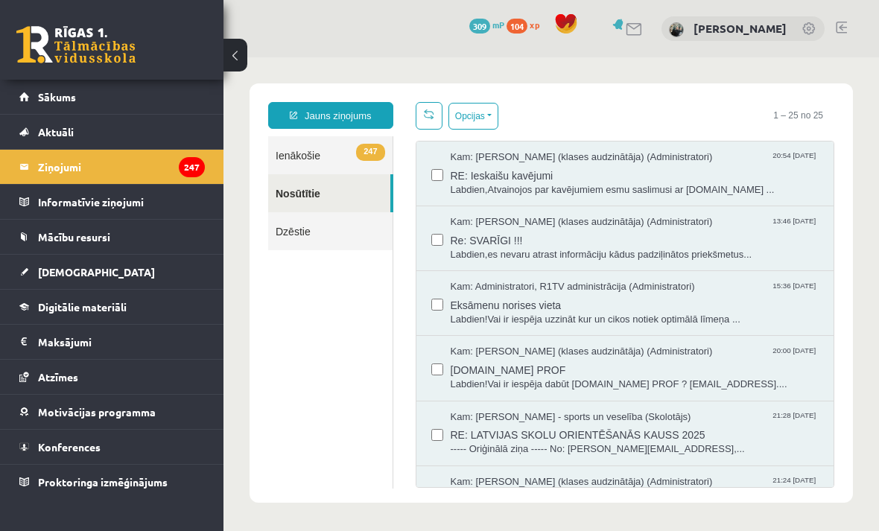
click at [364, 120] on link "Jauns ziņojums" at bounding box center [330, 115] width 125 height 27
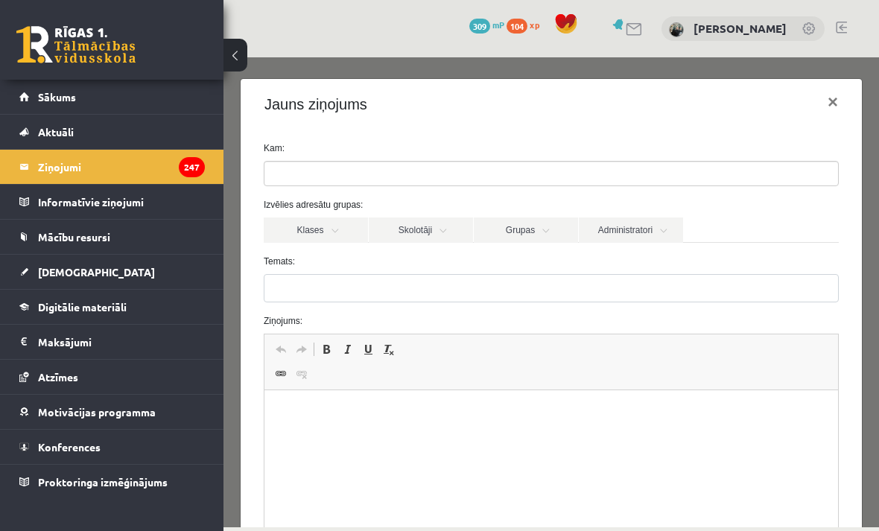
click at [472, 172] on ul at bounding box center [551, 174] width 574 height 24
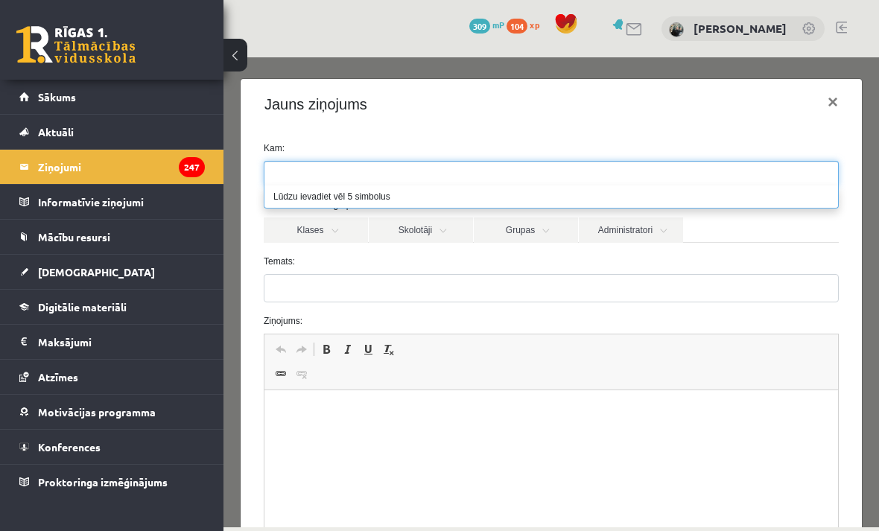
click at [630, 218] on link "Administratori" at bounding box center [631, 230] width 104 height 25
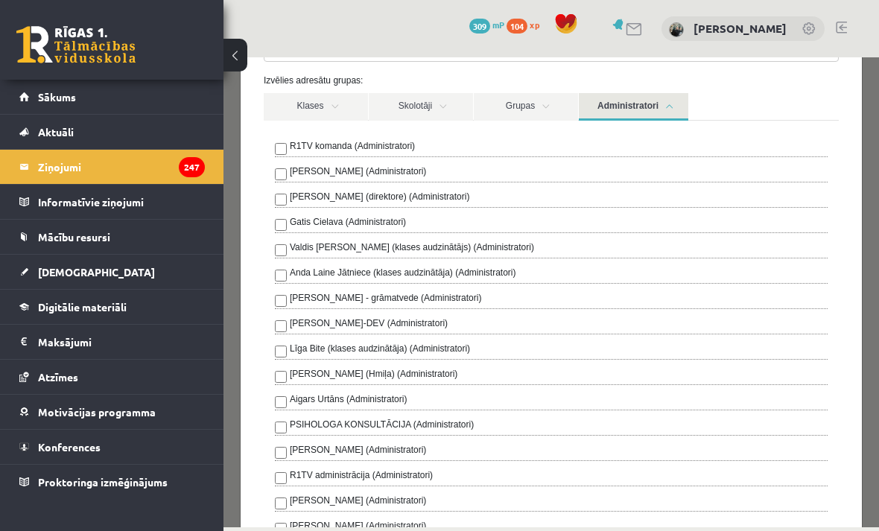
scroll to position [126, 0]
click at [516, 253] on label "Valdis Jānis Vāvers (klases audzinātājs) (Administratori)" at bounding box center [412, 245] width 244 height 13
click at [516, 272] on label "Anda Laine Jātniece (klases audzinātāja) (Administratori)" at bounding box center [403, 270] width 226 height 13
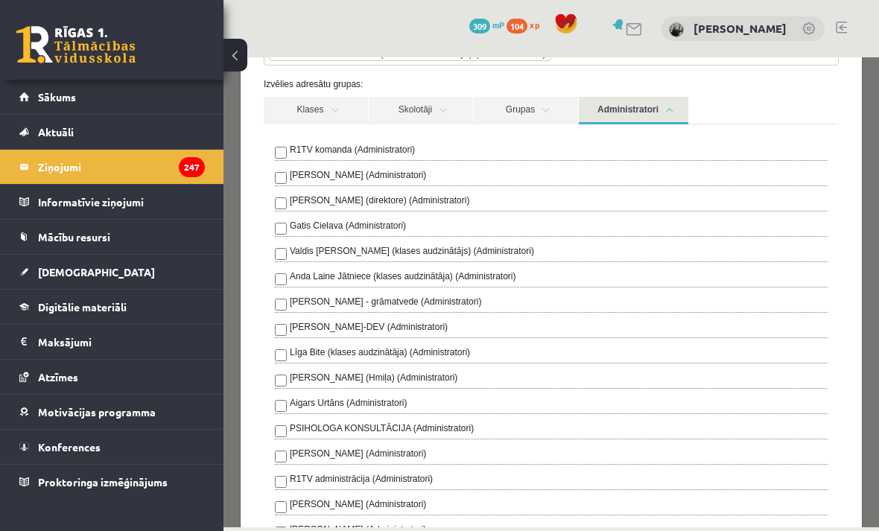
scroll to position [142, 0]
click at [644, 106] on link "Administratori" at bounding box center [634, 110] width 110 height 28
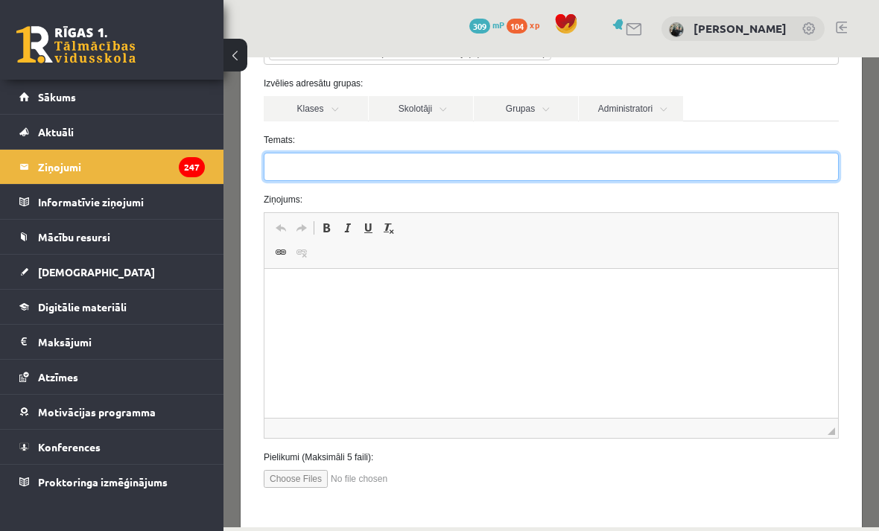
click at [533, 180] on input "Temats:" at bounding box center [551, 167] width 575 height 28
click at [312, 165] on input "**********" at bounding box center [551, 167] width 575 height 28
click at [594, 165] on input "**********" at bounding box center [551, 167] width 575 height 28
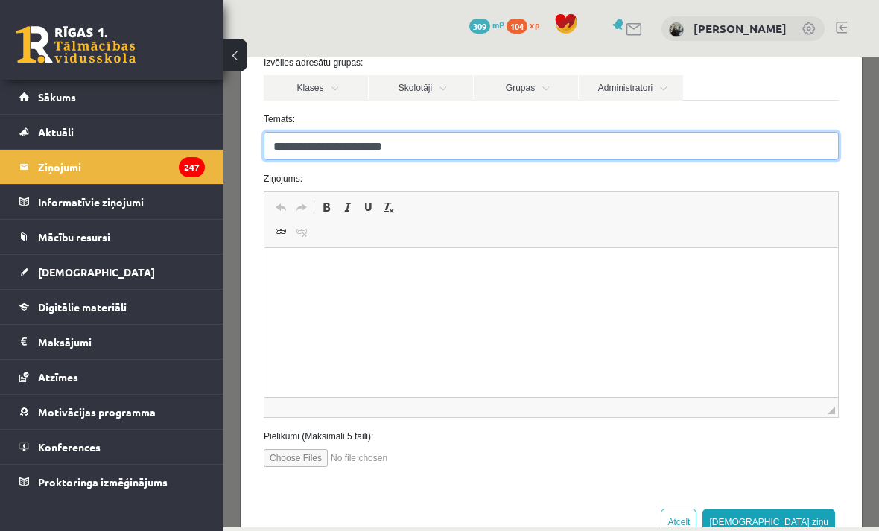
scroll to position [162, 0]
type input "**********"
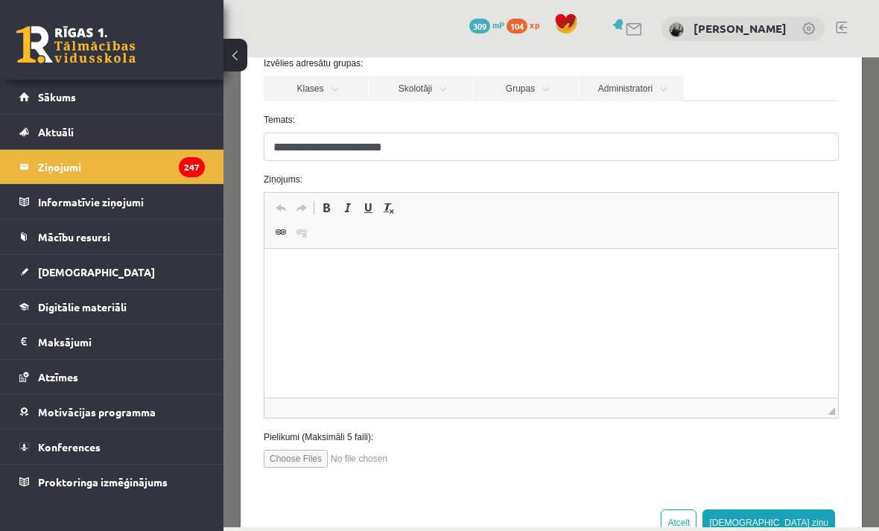
click at [398, 261] on html at bounding box center [551, 271] width 574 height 45
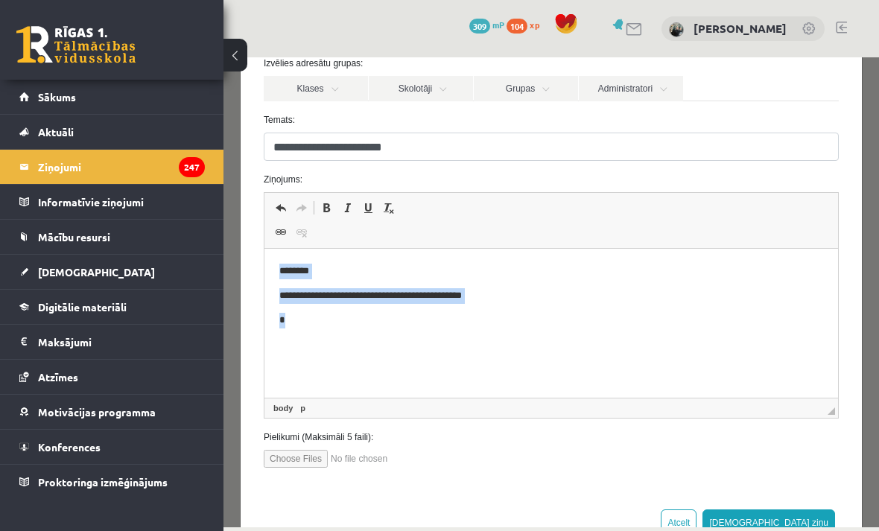
click at [390, 323] on p "*" at bounding box center [551, 320] width 544 height 15
click at [281, 343] on html "**********" at bounding box center [551, 296] width 574 height 94
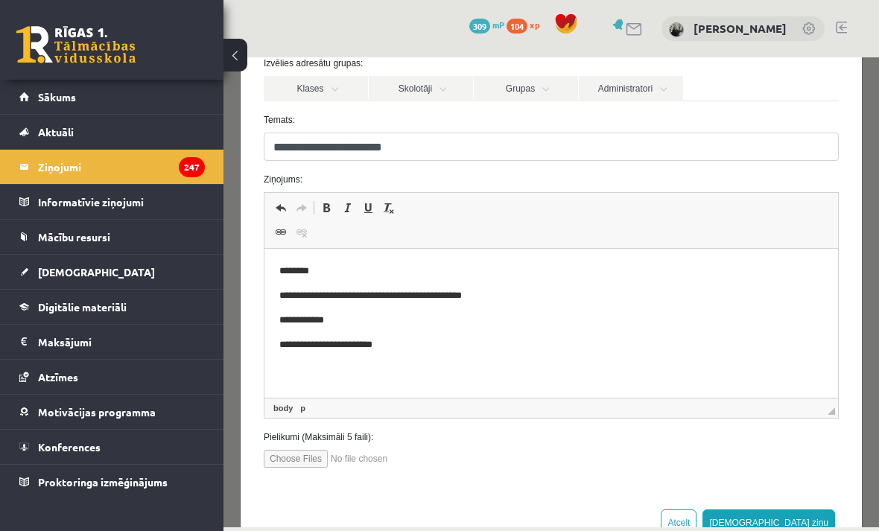
click at [478, 311] on body "**********" at bounding box center [551, 321] width 544 height 114
click at [499, 344] on p "**********" at bounding box center [551, 344] width 544 height 15
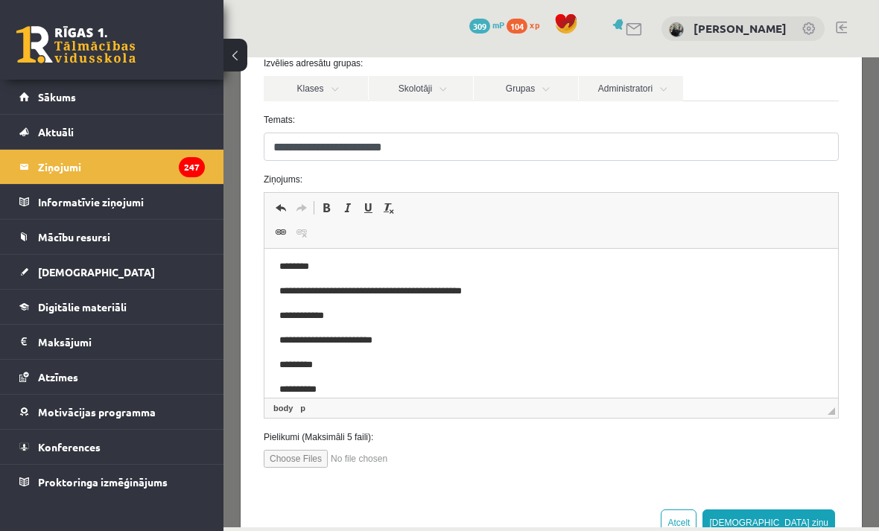
click at [506, 362] on p "*********" at bounding box center [551, 365] width 544 height 15
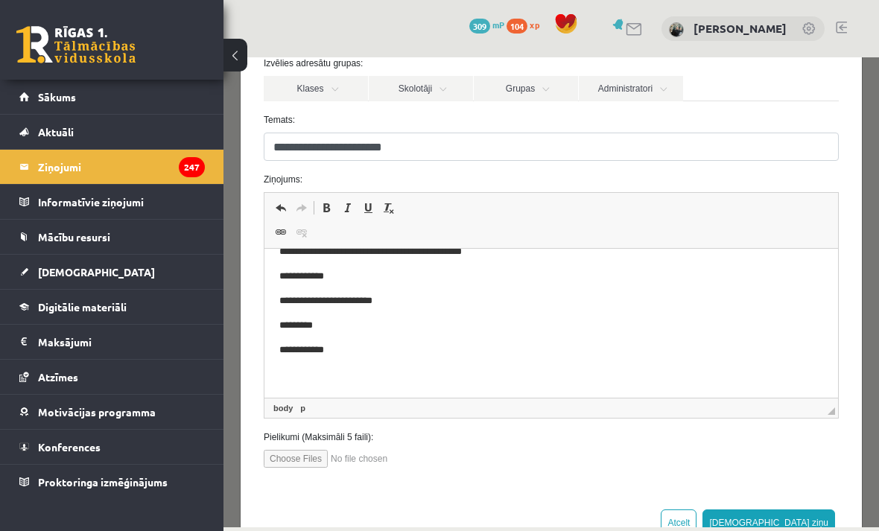
scroll to position [43, 0]
click at [483, 344] on p "**********" at bounding box center [551, 350] width 544 height 15
click at [458, 350] on p "**********" at bounding box center [551, 350] width 544 height 15
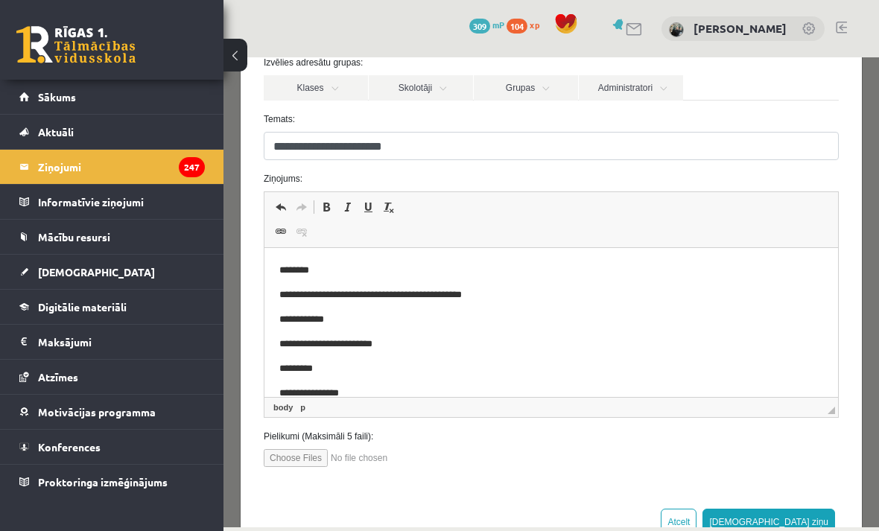
scroll to position [162, 0]
click at [811, 515] on button "Sūtīt ziņu" at bounding box center [769, 523] width 133 height 27
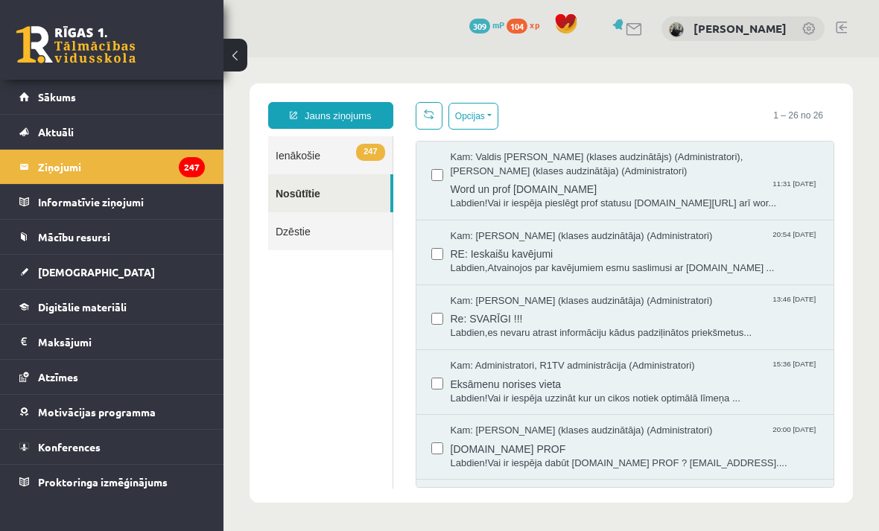
scroll to position [0, 0]
click at [160, 103] on link "Sākums" at bounding box center [112, 97] width 186 height 34
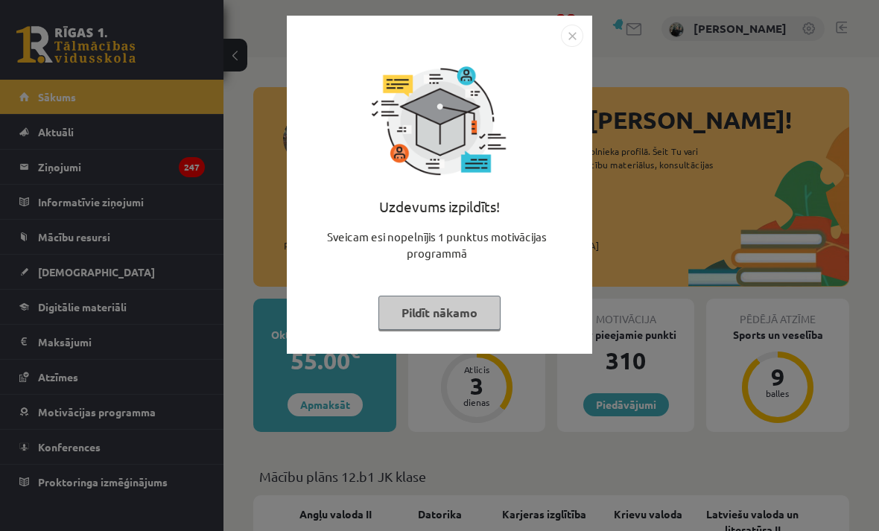
click at [575, 29] on img "Close" at bounding box center [572, 36] width 22 height 22
